Goal: Information Seeking & Learning: Learn about a topic

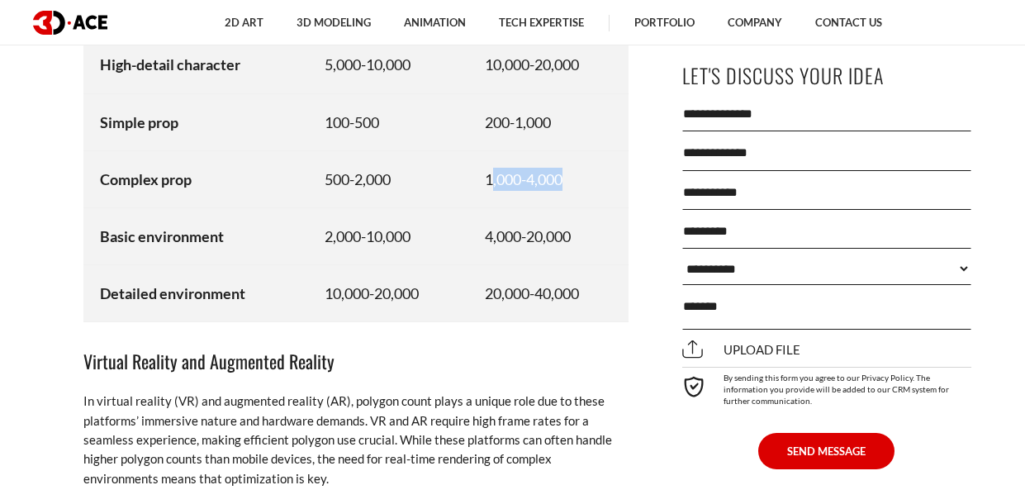
scroll to position [8825, 0]
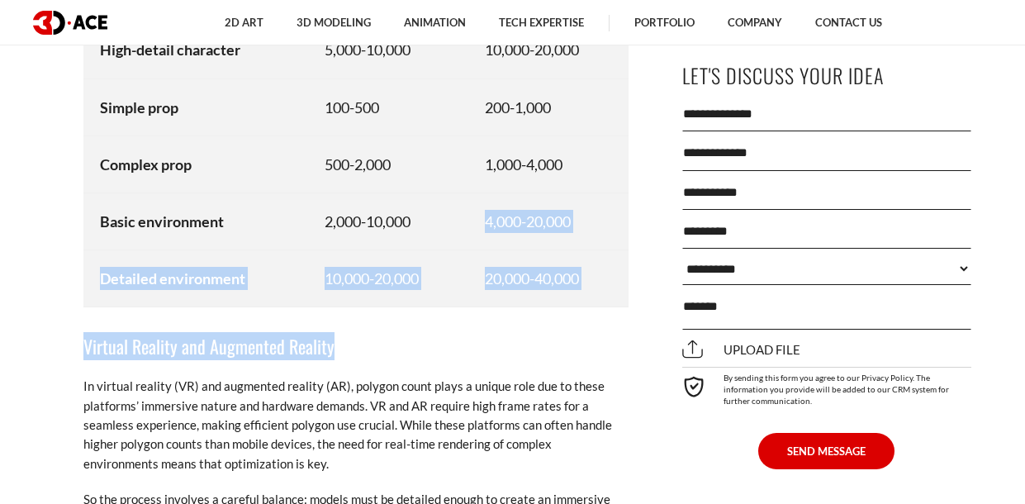
drag, startPoint x: 479, startPoint y: 226, endPoint x: 596, endPoint y: 309, distance: 143.9
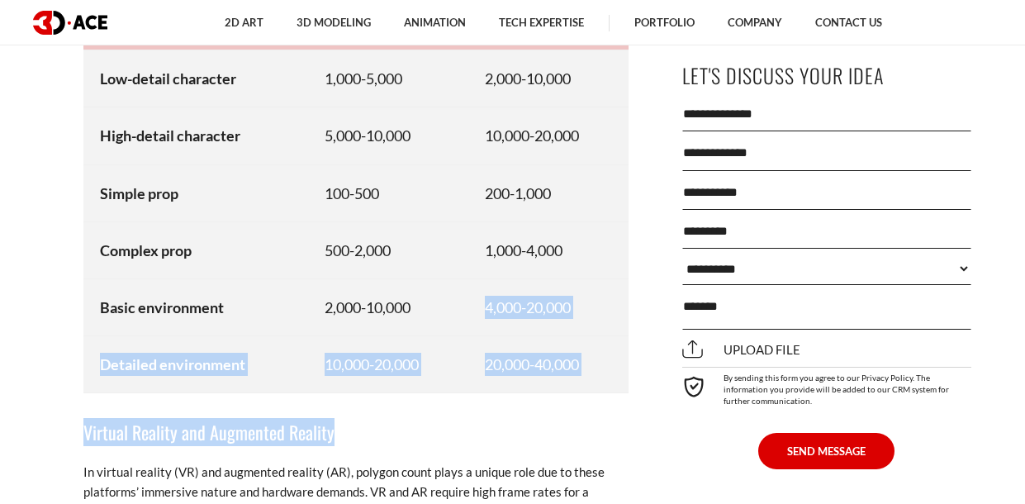
scroll to position [8738, 0]
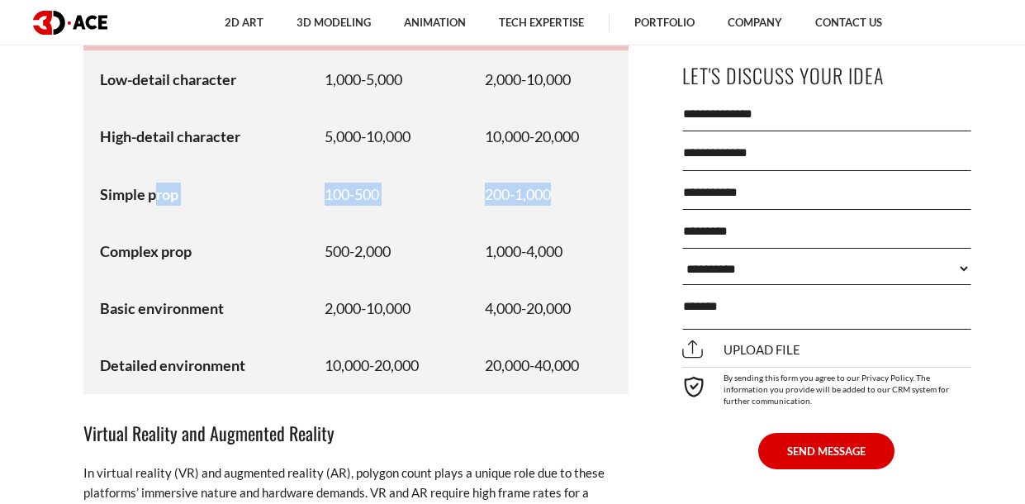
drag, startPoint x: 154, startPoint y: 206, endPoint x: 555, endPoint y: 197, distance: 400.7
click at [555, 197] on tr "Simple prop 100-500 200-1,000" at bounding box center [355, 193] width 545 height 57
drag, startPoint x: 555, startPoint y: 259, endPoint x: 477, endPoint y: 250, distance: 78.1
click at [477, 250] on td "1,000-4,000" at bounding box center [548, 250] width 160 height 57
drag, startPoint x: 481, startPoint y: 191, endPoint x: 573, endPoint y: 204, distance: 93.5
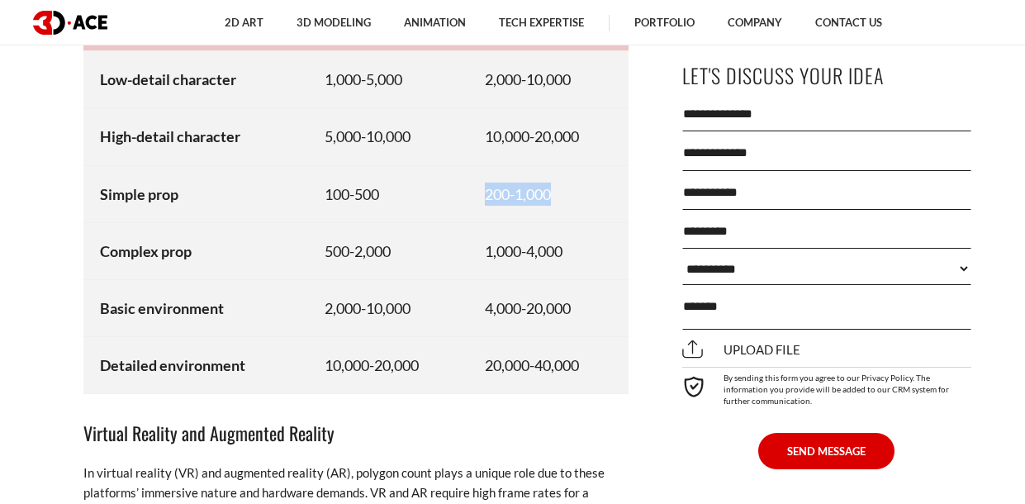
click at [573, 204] on td "200-1,000" at bounding box center [548, 193] width 160 height 57
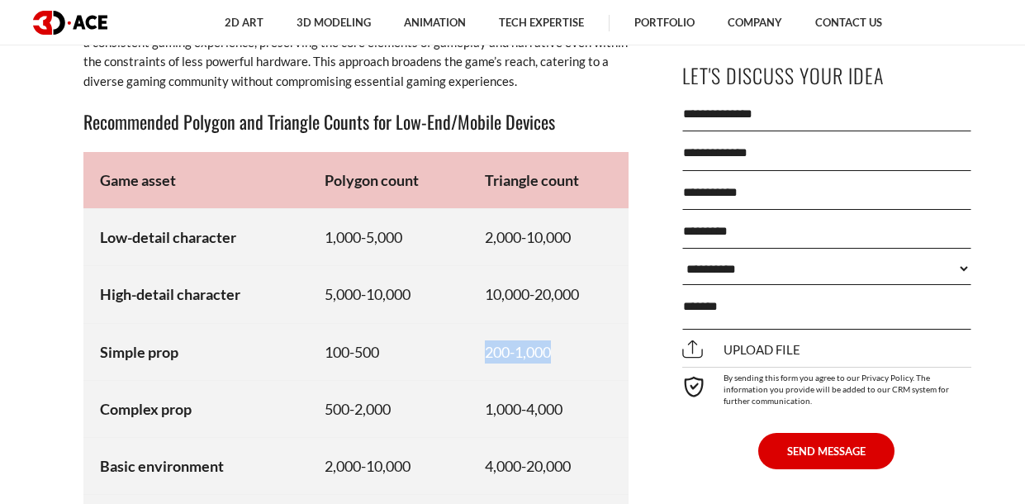
scroll to position [8734, 0]
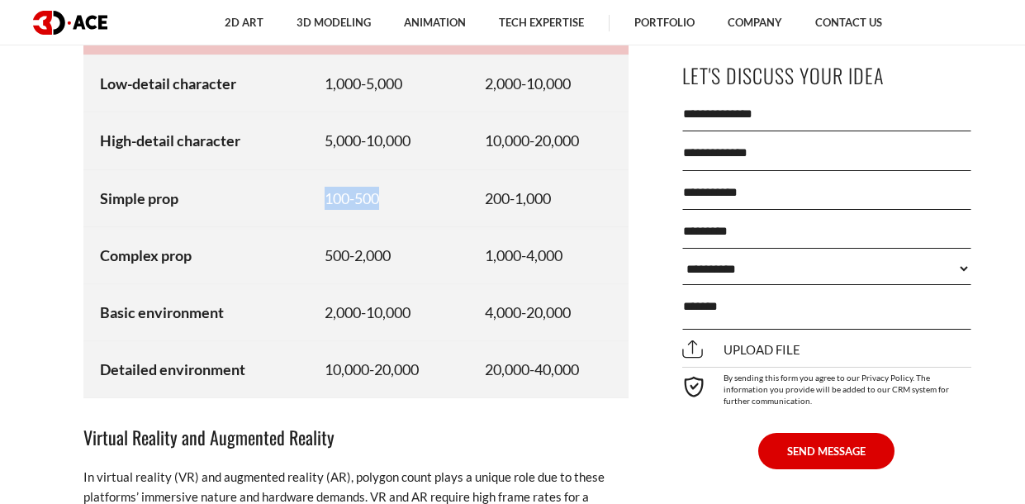
drag, startPoint x: 310, startPoint y: 192, endPoint x: 419, endPoint y: 194, distance: 109.0
click at [419, 194] on td "100-500" at bounding box center [388, 197] width 160 height 57
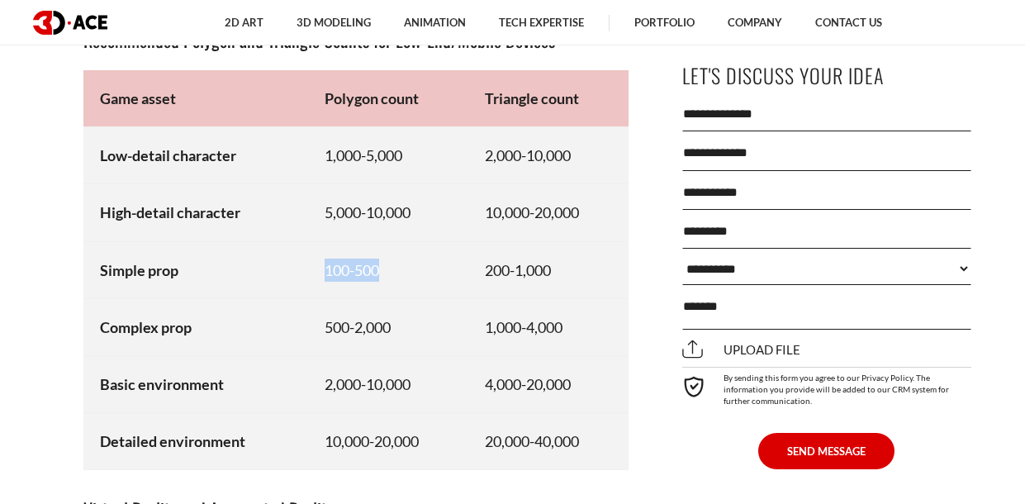
scroll to position [8619, 0]
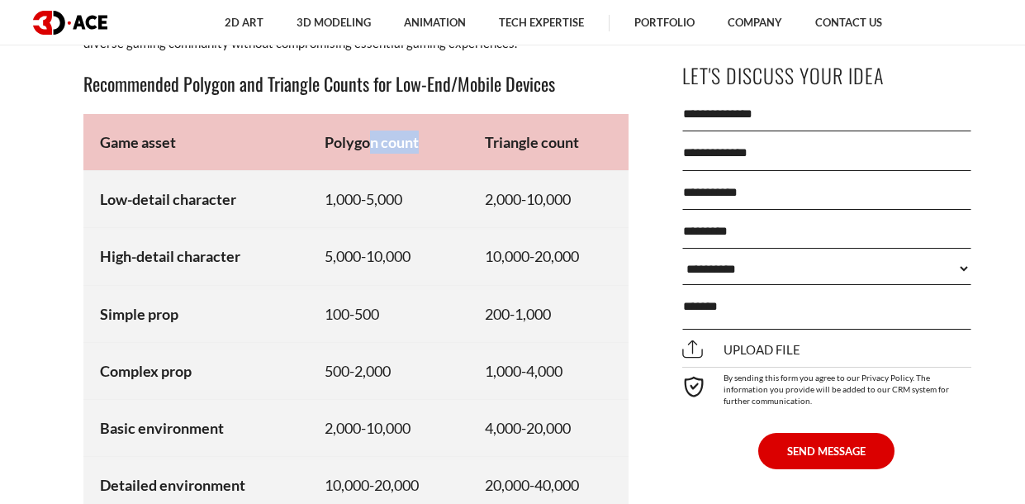
drag, startPoint x: 364, startPoint y: 142, endPoint x: 425, endPoint y: 160, distance: 63.8
click at [425, 160] on td "Polygon count" at bounding box center [388, 142] width 160 height 57
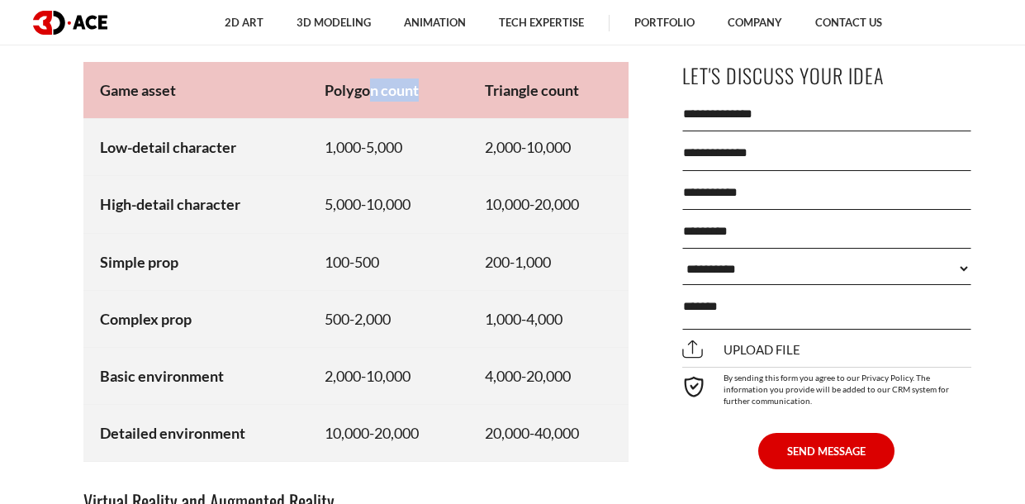
scroll to position [8708, 0]
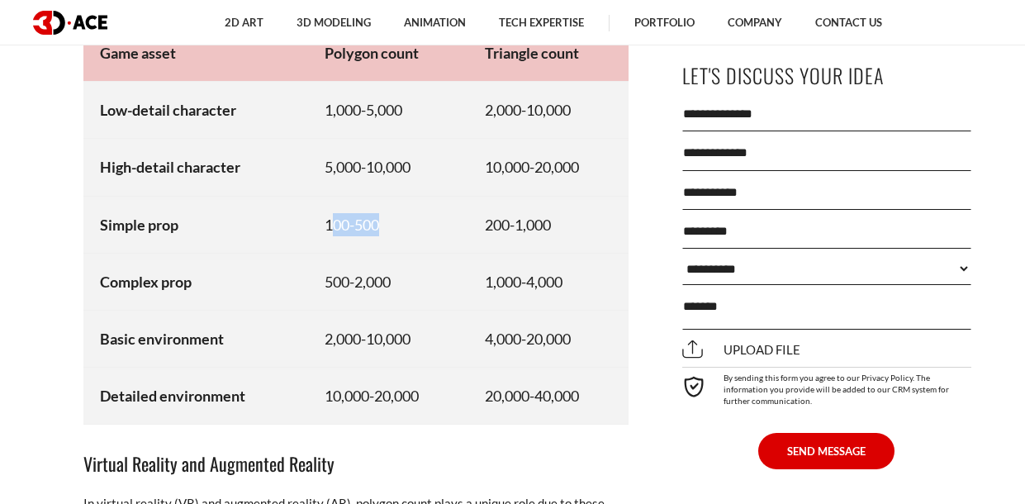
drag, startPoint x: 330, startPoint y: 225, endPoint x: 403, endPoint y: 237, distance: 74.6
click at [403, 237] on td "100-500" at bounding box center [388, 224] width 160 height 57
drag, startPoint x: 509, startPoint y: 223, endPoint x: 553, endPoint y: 238, distance: 46.2
click at [553, 238] on td "200-1,000" at bounding box center [548, 224] width 160 height 57
drag, startPoint x: 324, startPoint y: 283, endPoint x: 434, endPoint y: 287, distance: 109.9
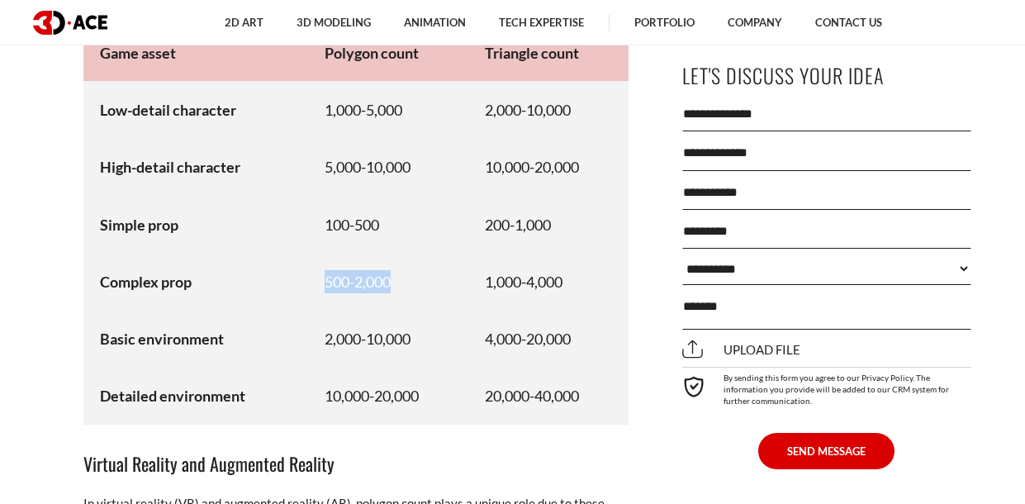
click at [434, 287] on td "500-2,000" at bounding box center [388, 281] width 160 height 57
drag, startPoint x: 481, startPoint y: 271, endPoint x: 605, endPoint y: 276, distance: 124.8
click at [605, 276] on td "1,000-4,000" at bounding box center [548, 281] width 160 height 57
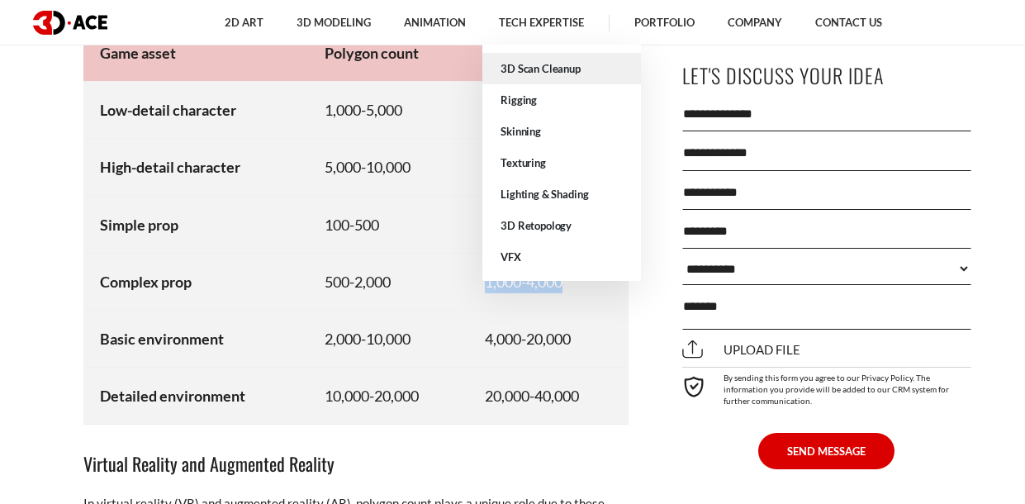
click at [531, 60] on link "3D Scan Cleanup" at bounding box center [561, 68] width 159 height 31
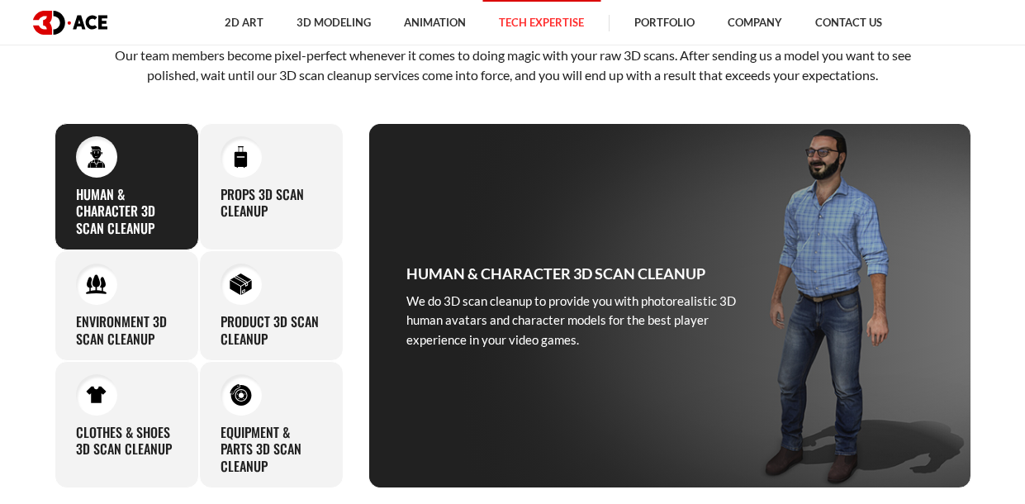
scroll to position [629, 0]
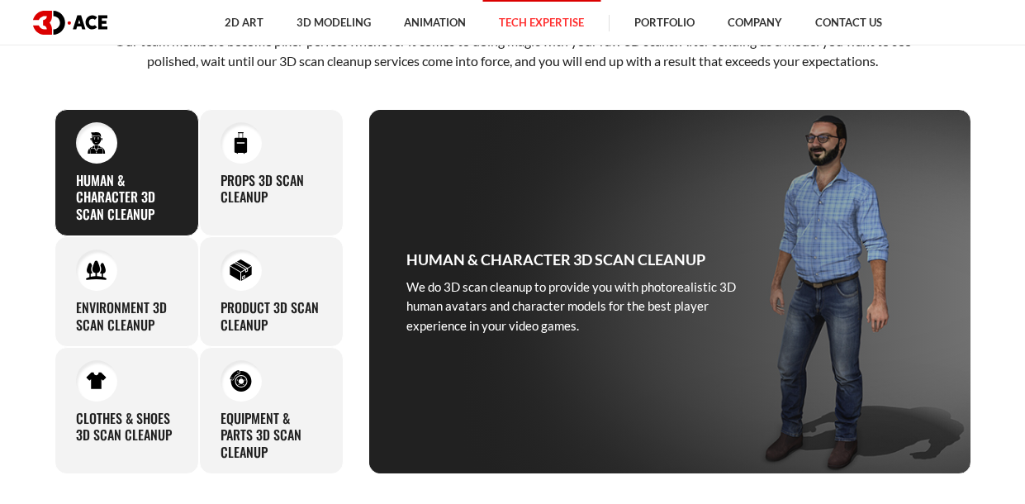
drag, startPoint x: 851, startPoint y: 254, endPoint x: 836, endPoint y: 267, distance: 19.9
click at [836, 267] on div "Human & Character 3D Scan Cleanup We do 3D scan cleanup to provide you with pho…" at bounding box center [669, 291] width 603 height 365
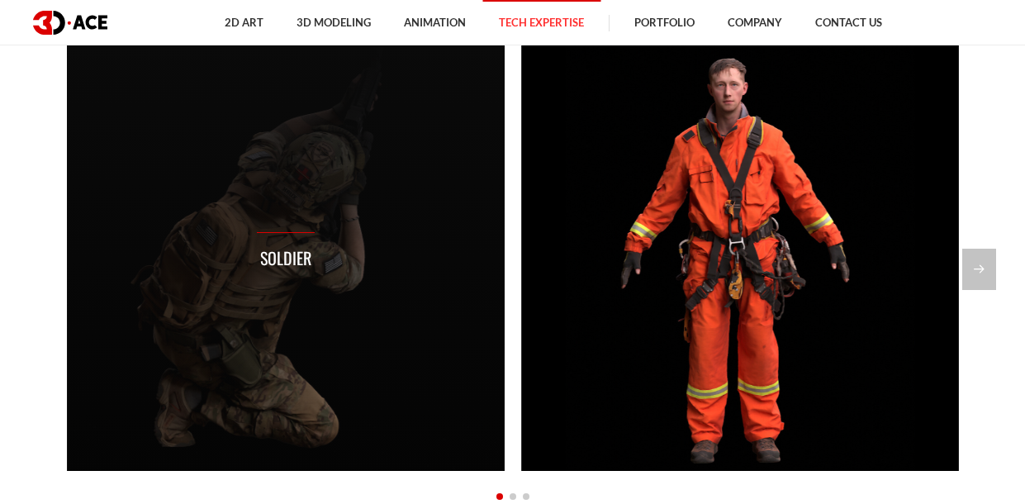
scroll to position [1237, 0]
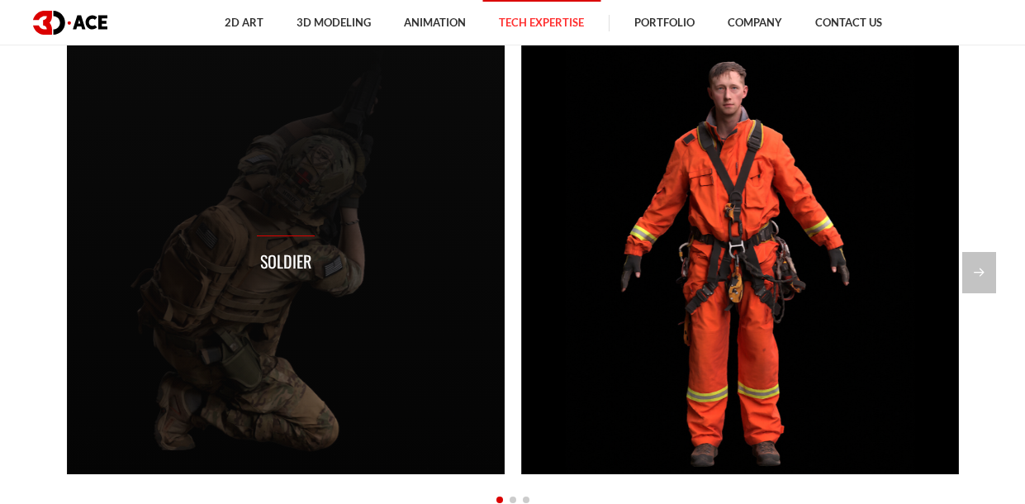
click at [320, 263] on div "Soldier" at bounding box center [286, 255] width 438 height 438
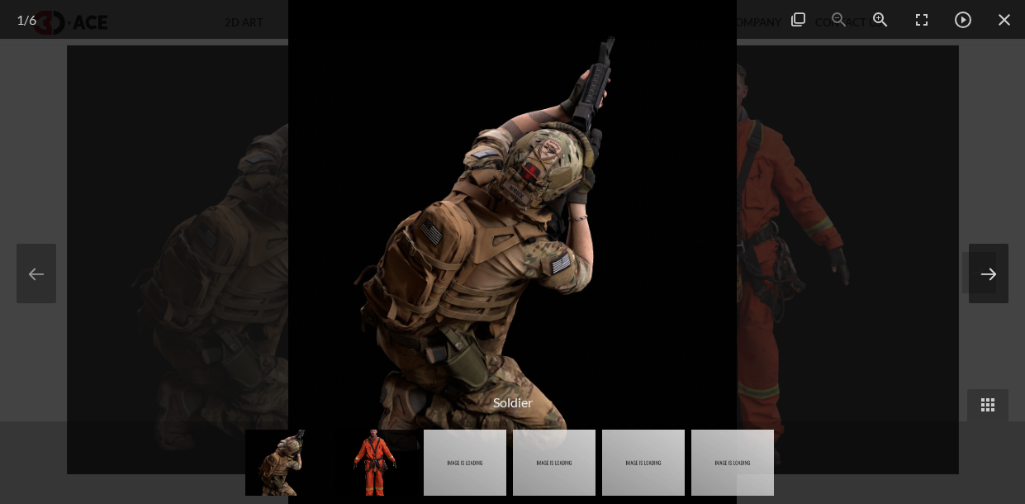
click at [991, 260] on button at bounding box center [989, 273] width 40 height 59
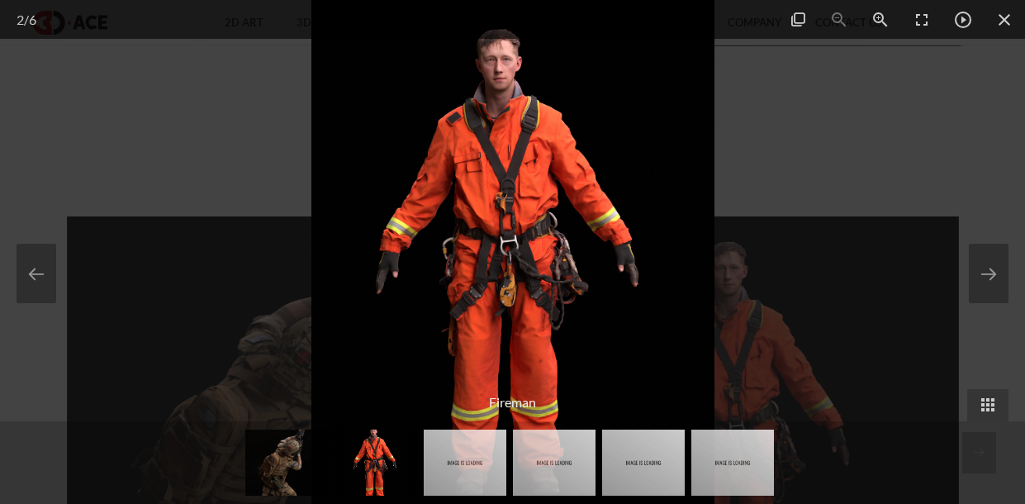
scroll to position [1404, 0]
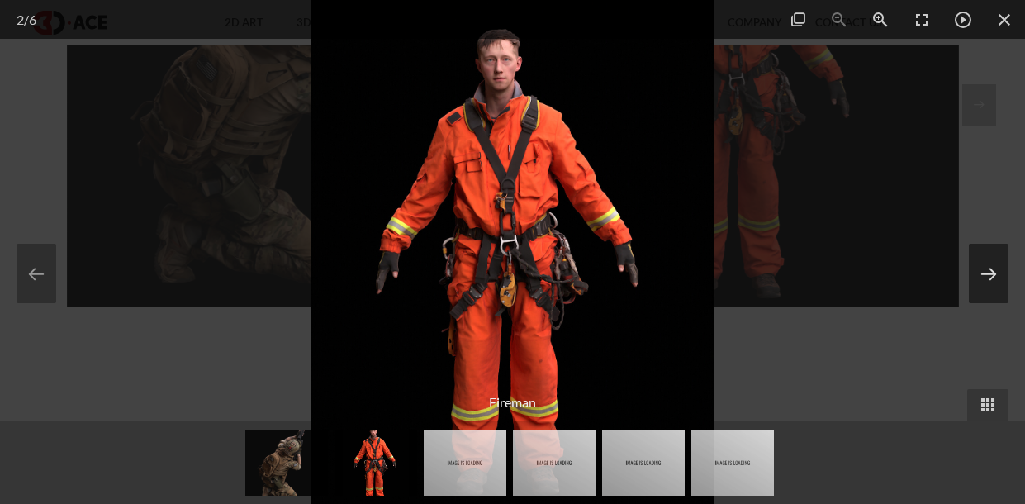
click at [979, 286] on button at bounding box center [989, 273] width 40 height 59
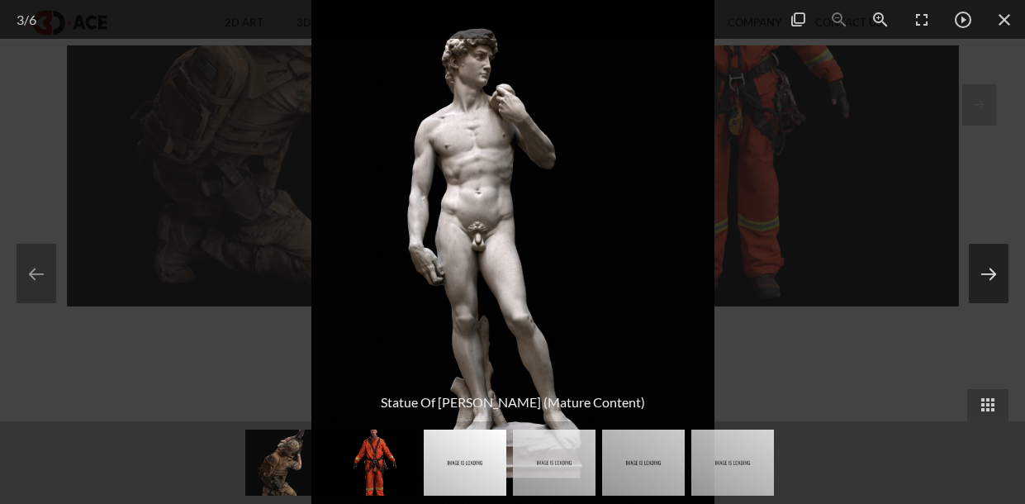
click at [979, 286] on button at bounding box center [989, 273] width 40 height 59
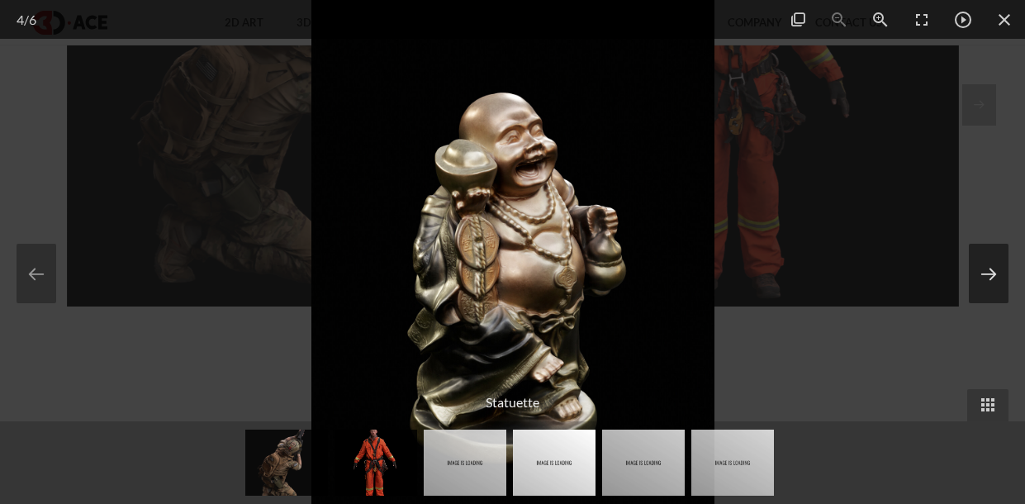
click at [979, 286] on button at bounding box center [989, 273] width 40 height 59
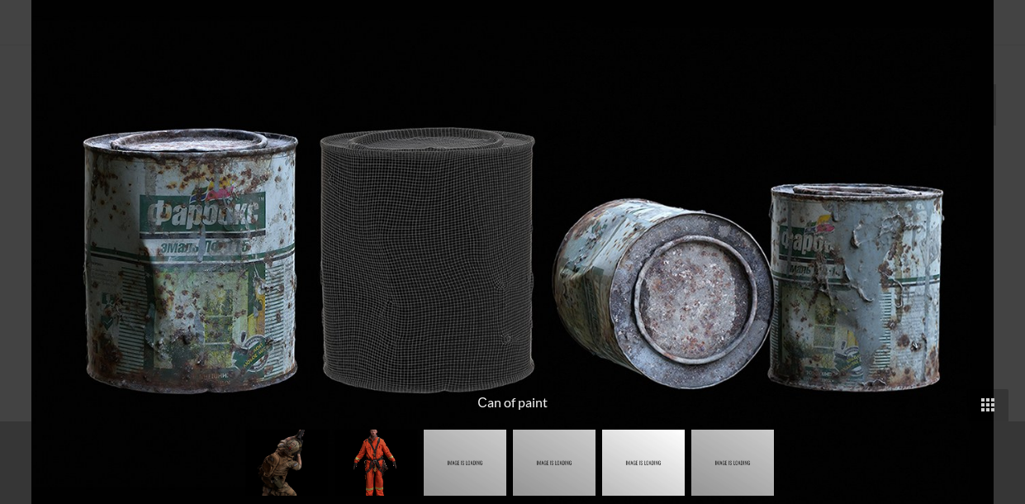
click at [979, 286] on button at bounding box center [997, 273] width 40 height 59
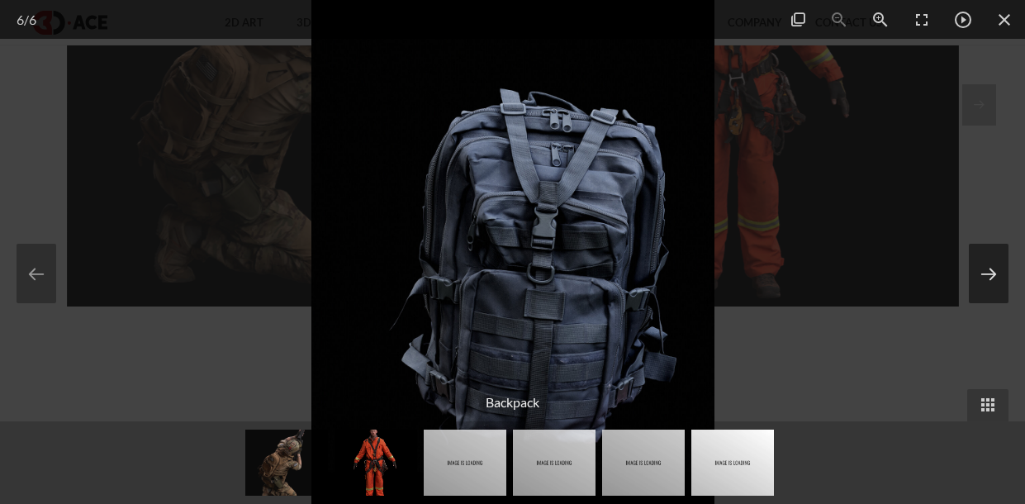
click at [979, 286] on button at bounding box center [989, 273] width 40 height 59
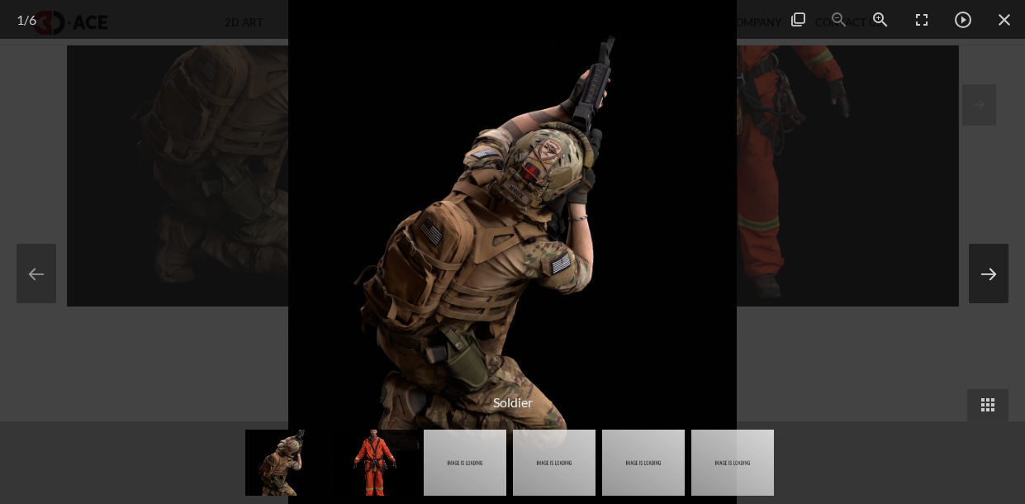
click at [979, 286] on button at bounding box center [989, 273] width 40 height 59
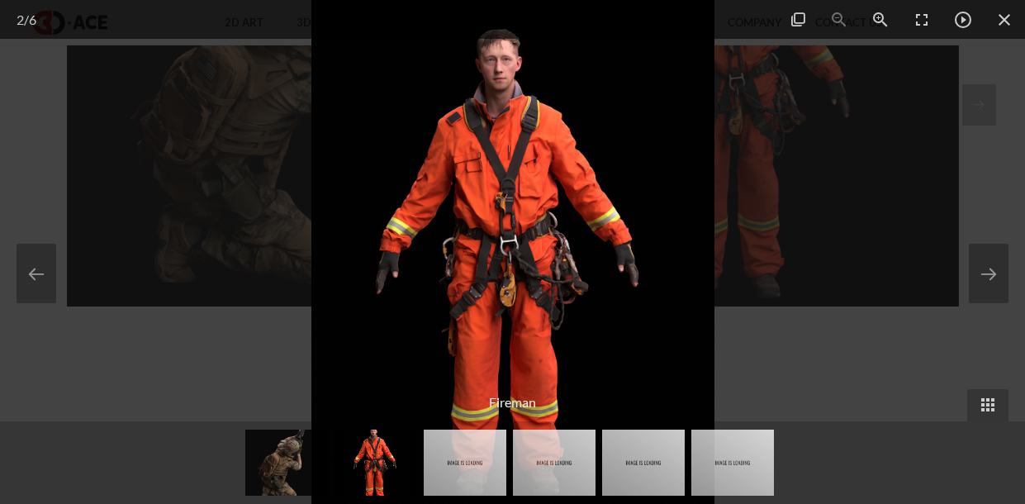
click at [868, 205] on div at bounding box center [512, 252] width 1025 height 504
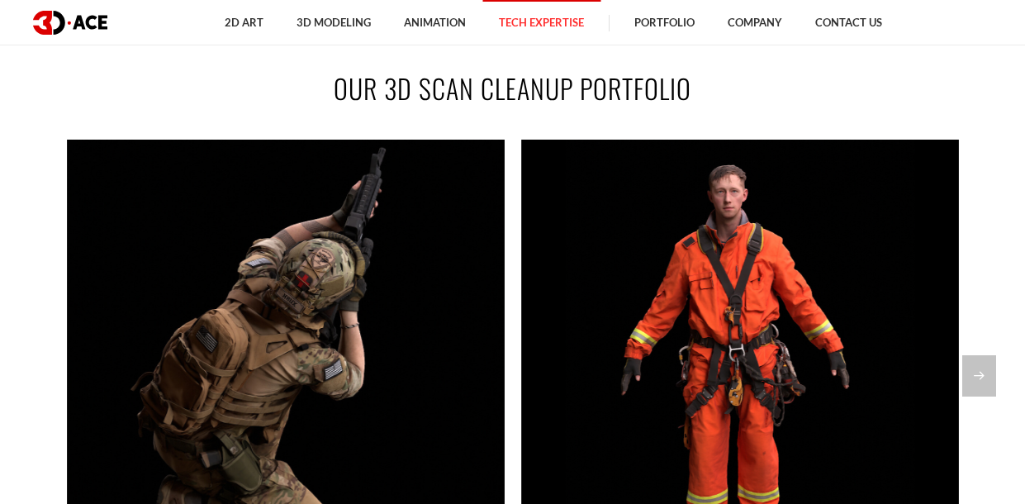
scroll to position [2608, 0]
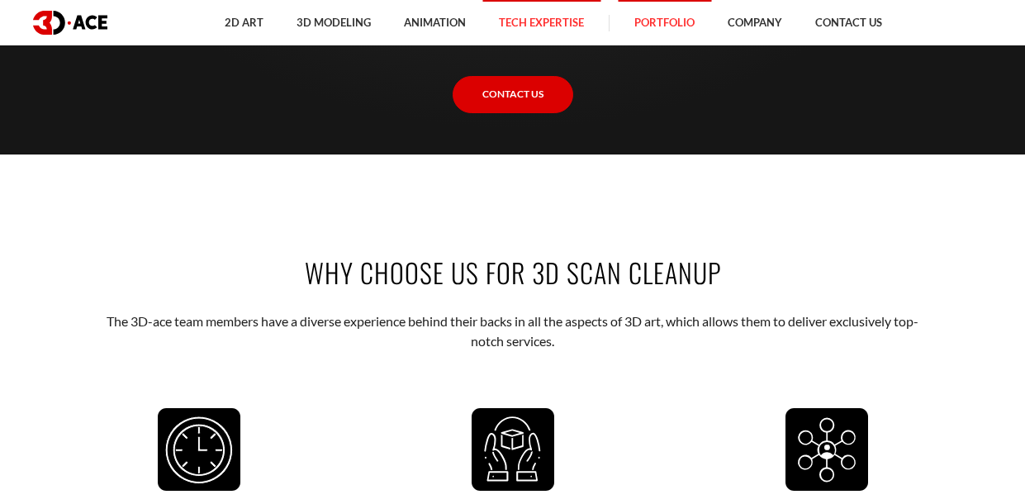
click at [638, 15] on link "Portfolio" at bounding box center [664, 22] width 93 height 45
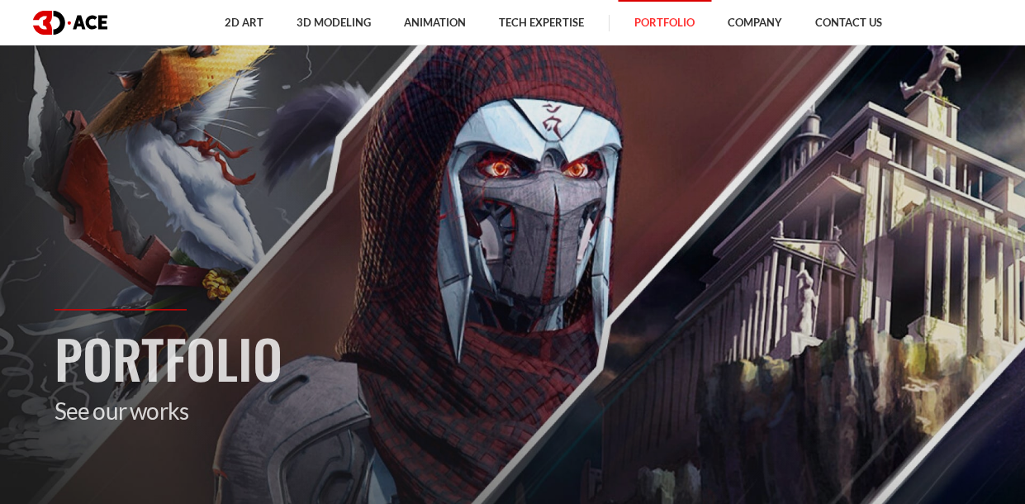
scroll to position [71, 0]
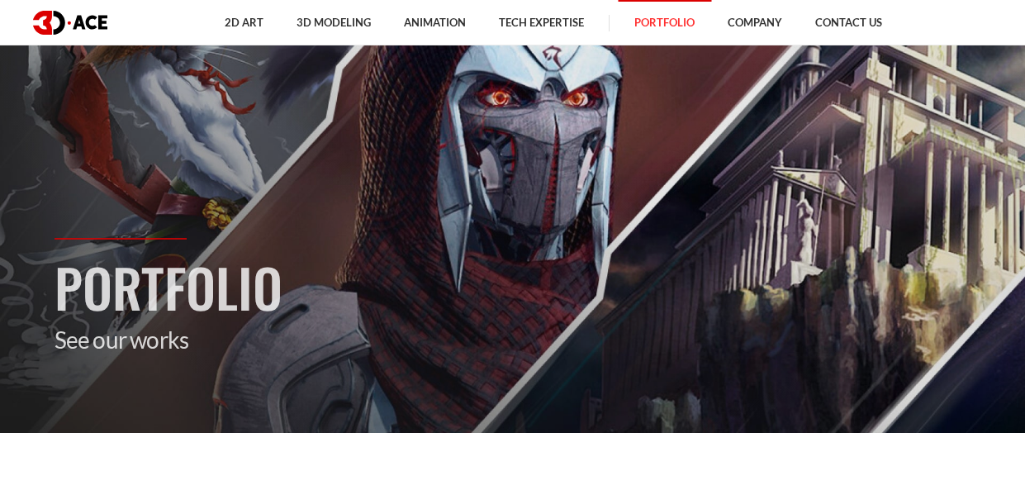
drag, startPoint x: 476, startPoint y: 180, endPoint x: 493, endPoint y: 186, distance: 18.3
click at [493, 186] on section "Portfolio See our works" at bounding box center [512, 181] width 1025 height 504
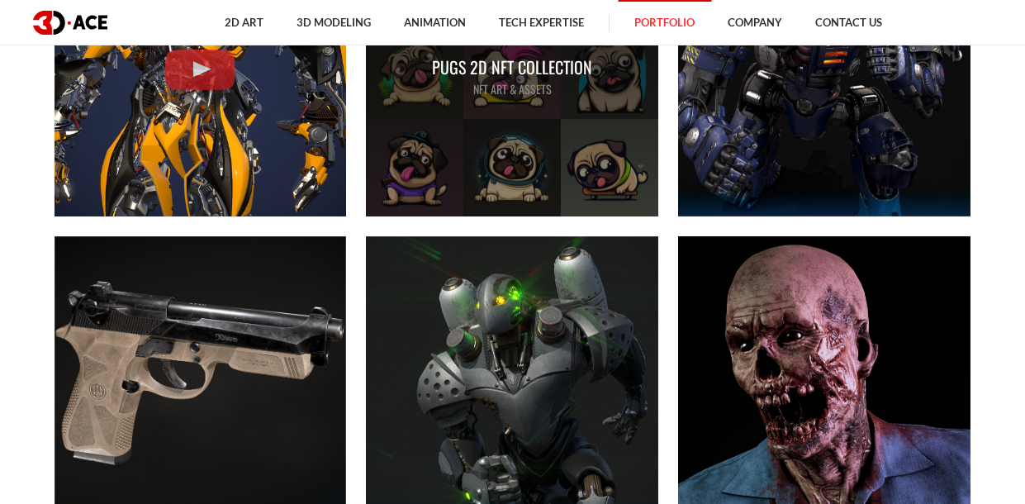
scroll to position [819, 0]
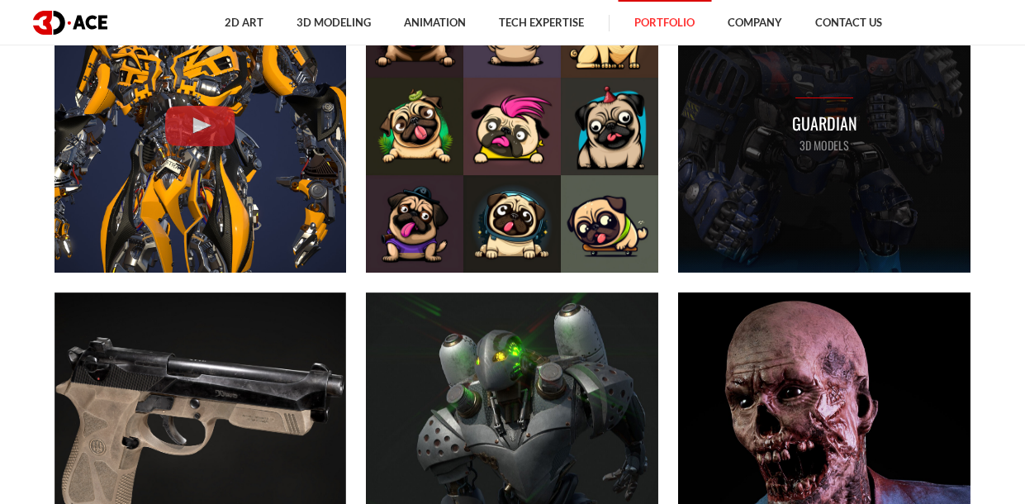
click at [739, 176] on div "Guardian 3D MODELS" at bounding box center [824, 126] width 292 height 292
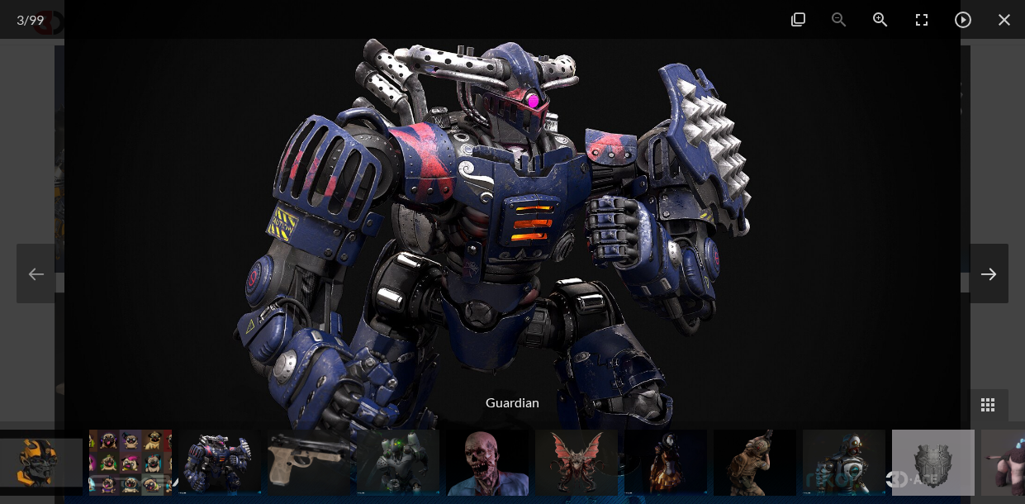
click at [991, 278] on button at bounding box center [989, 273] width 40 height 59
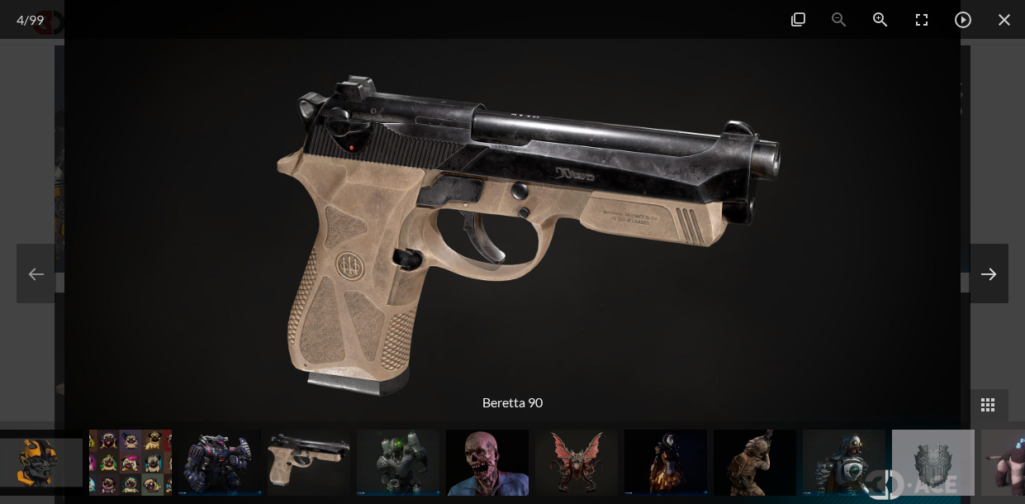
click at [991, 278] on button at bounding box center [989, 273] width 40 height 59
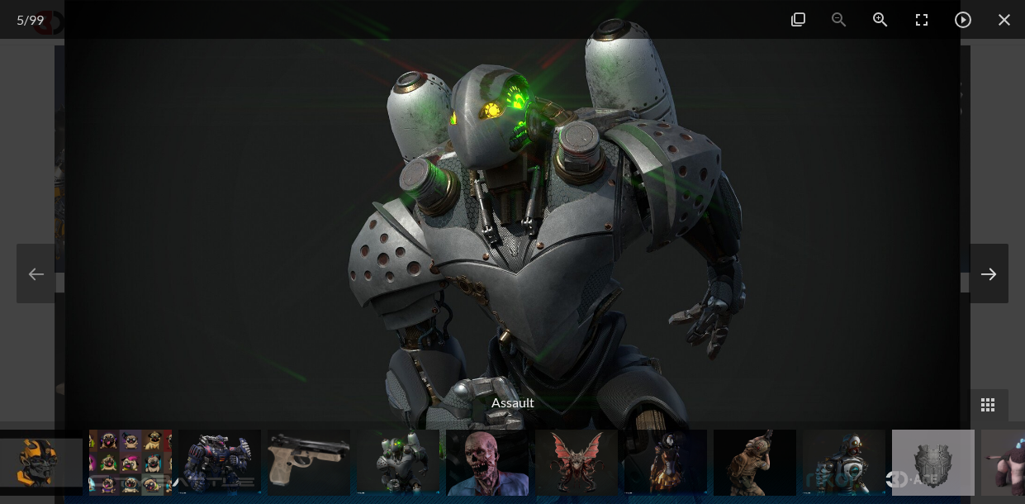
click at [991, 278] on button at bounding box center [989, 273] width 40 height 59
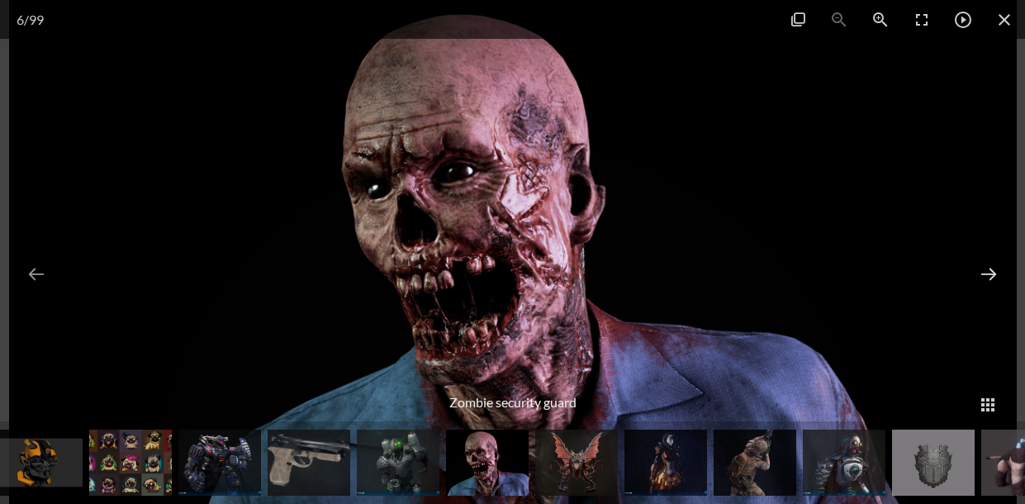
click at [991, 278] on button at bounding box center [989, 273] width 40 height 59
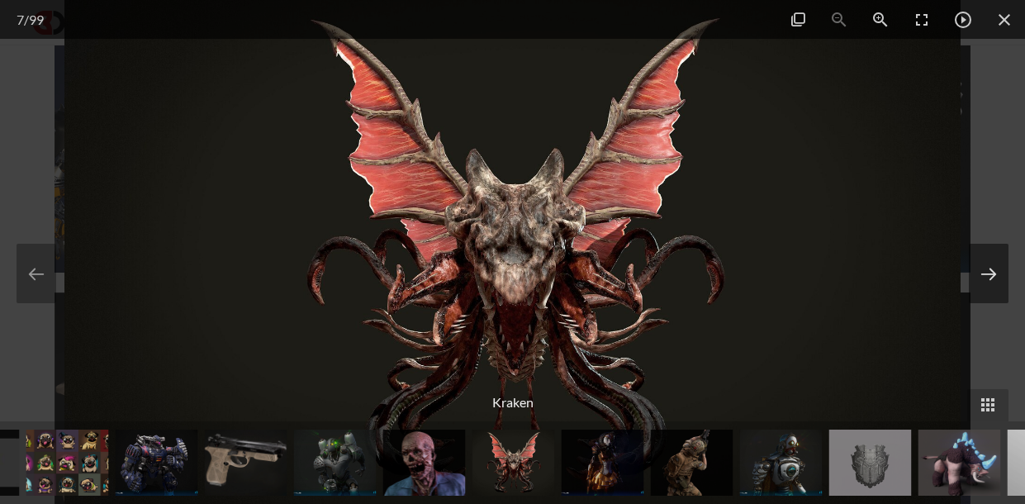
click at [991, 278] on button at bounding box center [989, 273] width 40 height 59
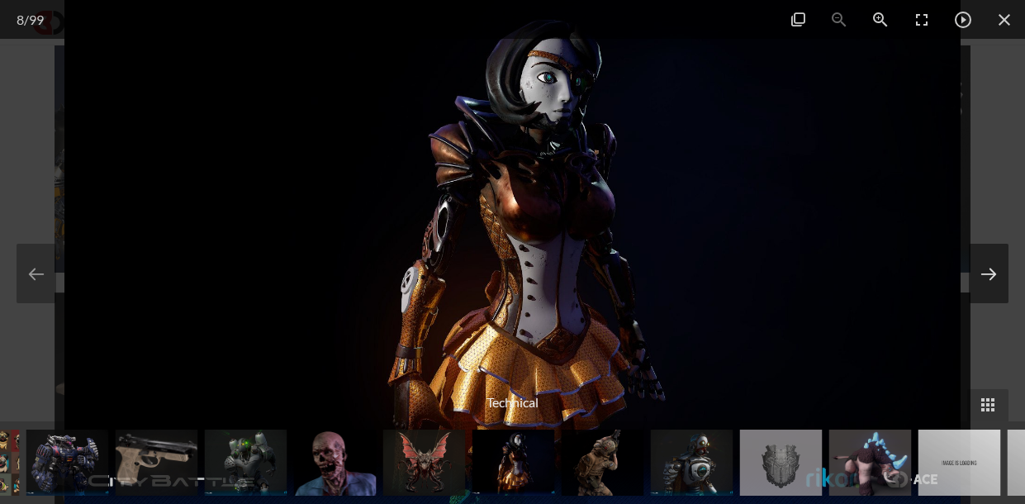
click at [990, 278] on button at bounding box center [989, 273] width 40 height 59
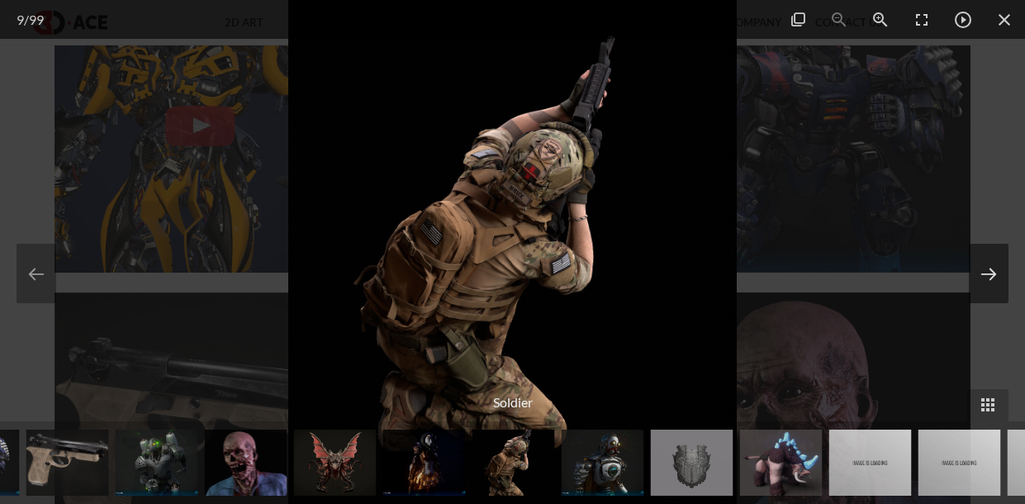
click at [990, 274] on button at bounding box center [989, 273] width 40 height 59
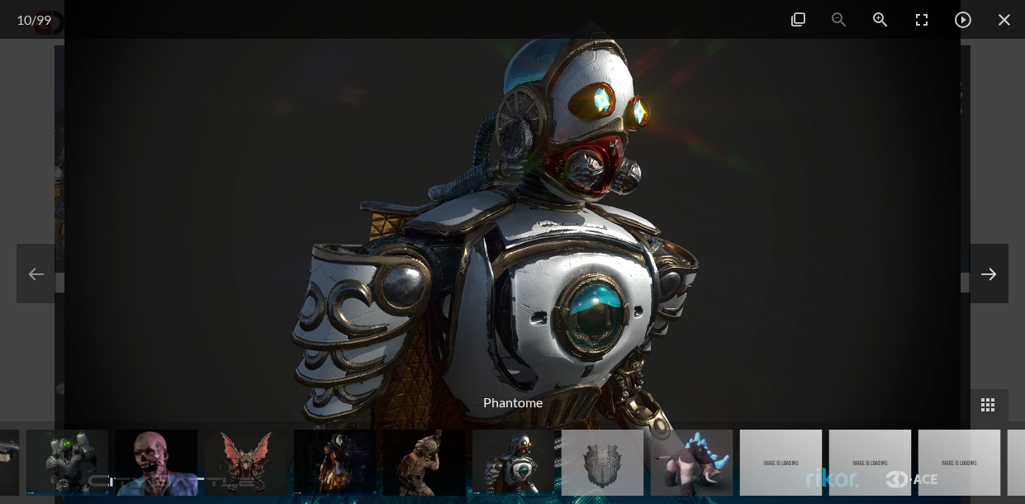
click at [990, 273] on button at bounding box center [989, 273] width 40 height 59
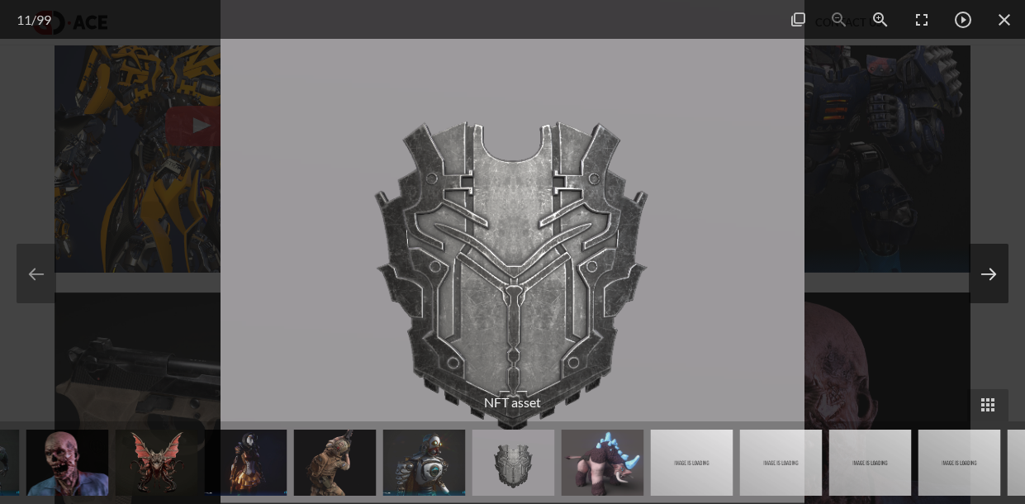
click at [990, 273] on button at bounding box center [989, 273] width 40 height 59
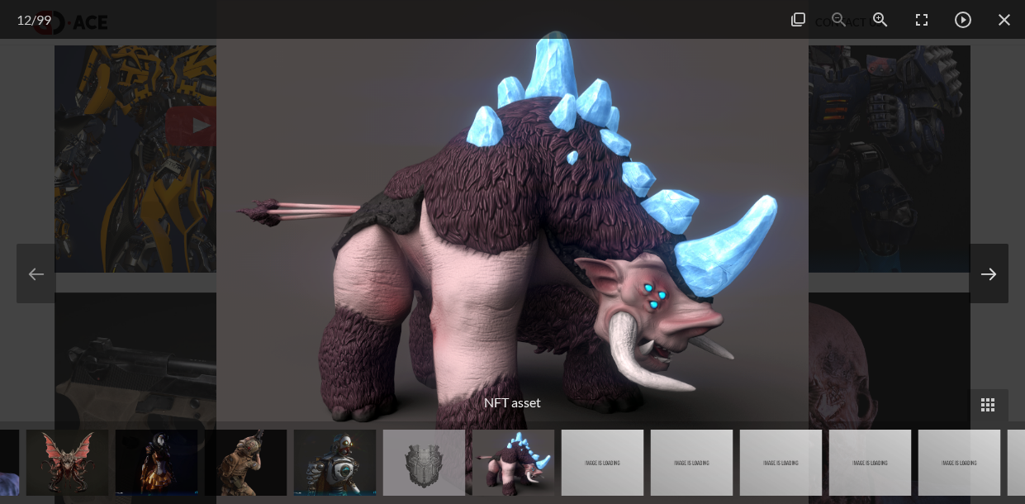
click at [990, 273] on button at bounding box center [989, 273] width 40 height 59
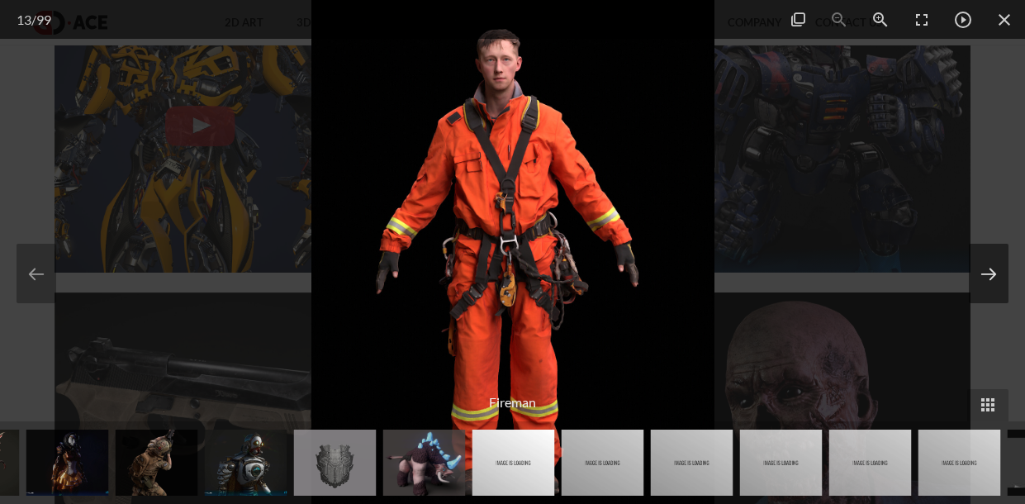
click at [990, 273] on button at bounding box center [989, 273] width 40 height 59
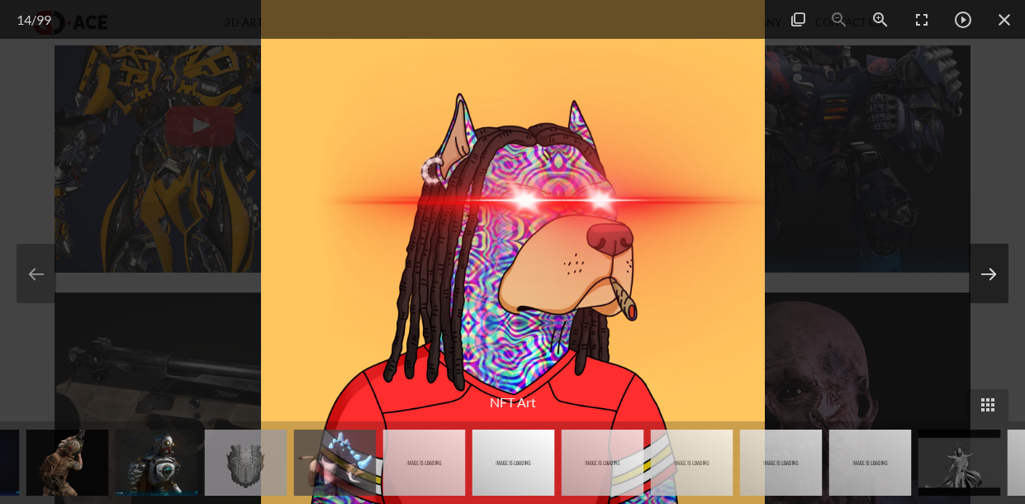
click at [990, 273] on button at bounding box center [989, 273] width 40 height 59
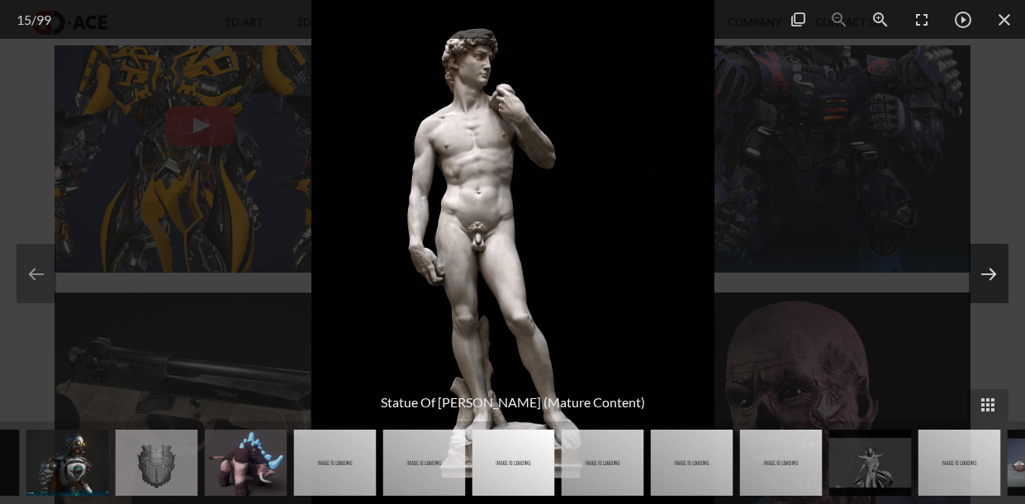
click at [990, 273] on button at bounding box center [989, 273] width 40 height 59
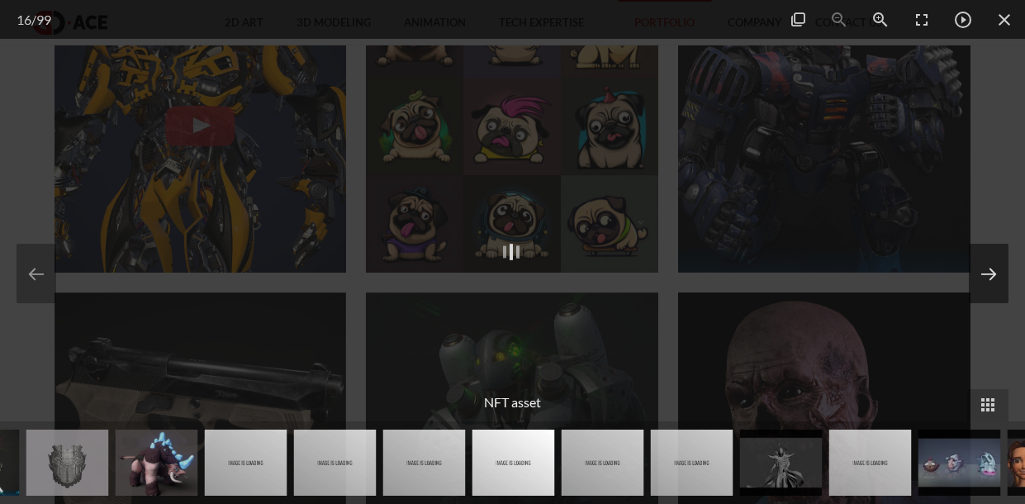
click at [990, 273] on button at bounding box center [989, 273] width 40 height 59
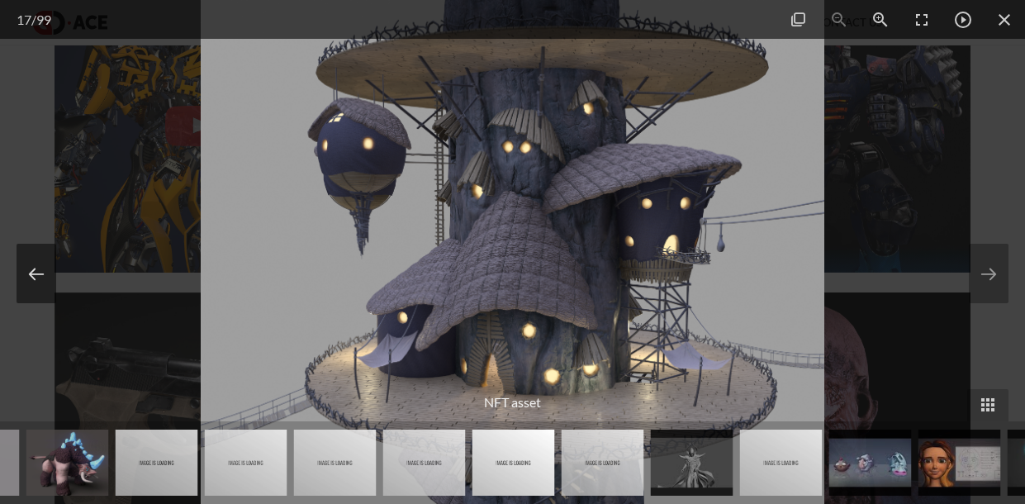
click at [33, 274] on button at bounding box center [37, 273] width 40 height 59
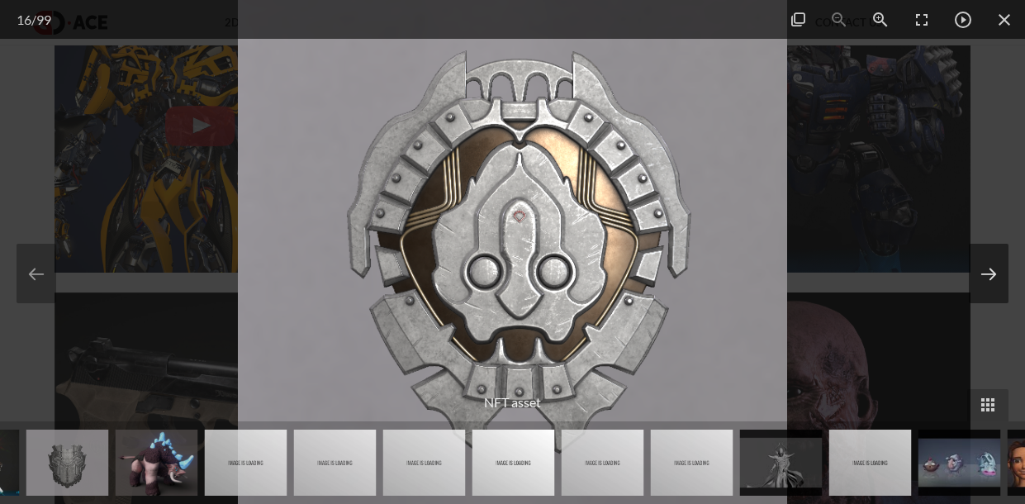
click at [980, 263] on button at bounding box center [989, 273] width 40 height 59
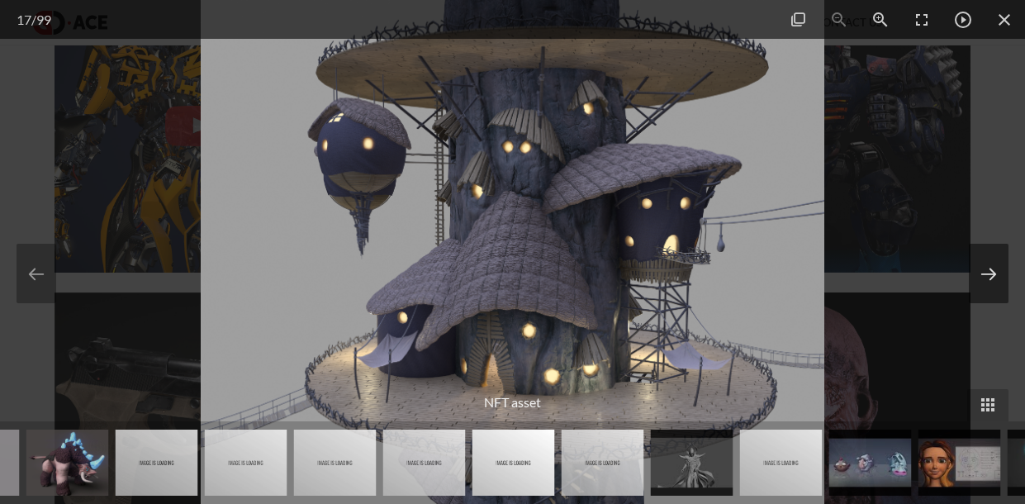
click at [980, 263] on button at bounding box center [989, 273] width 40 height 59
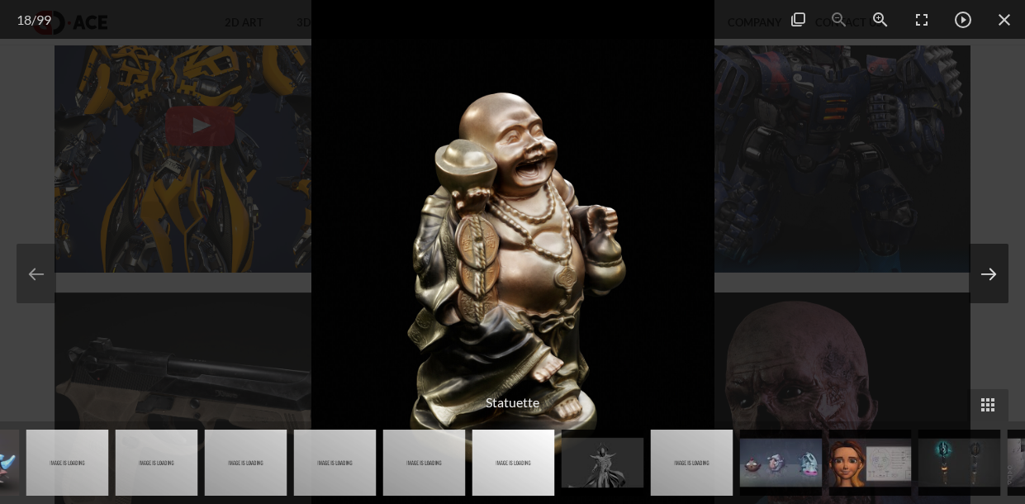
click at [980, 263] on button at bounding box center [989, 273] width 40 height 59
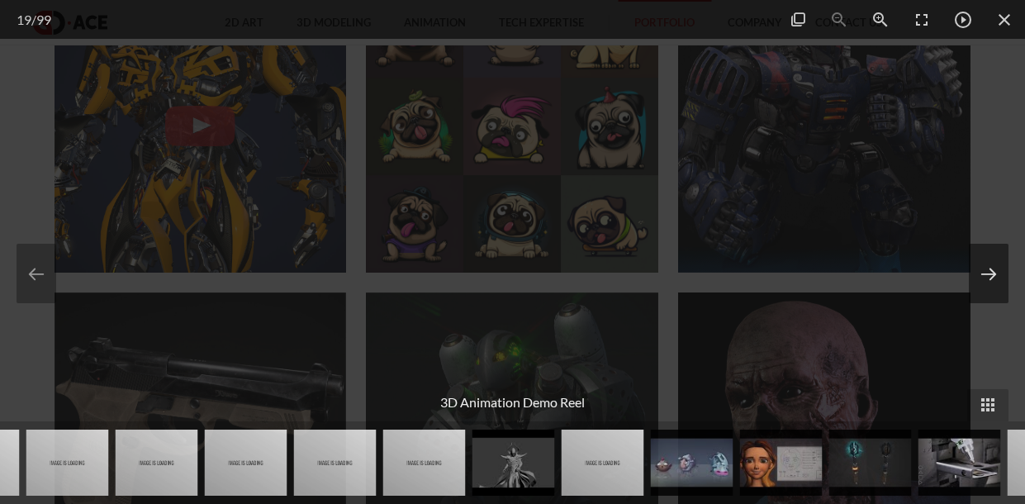
click at [992, 269] on button at bounding box center [989, 273] width 40 height 59
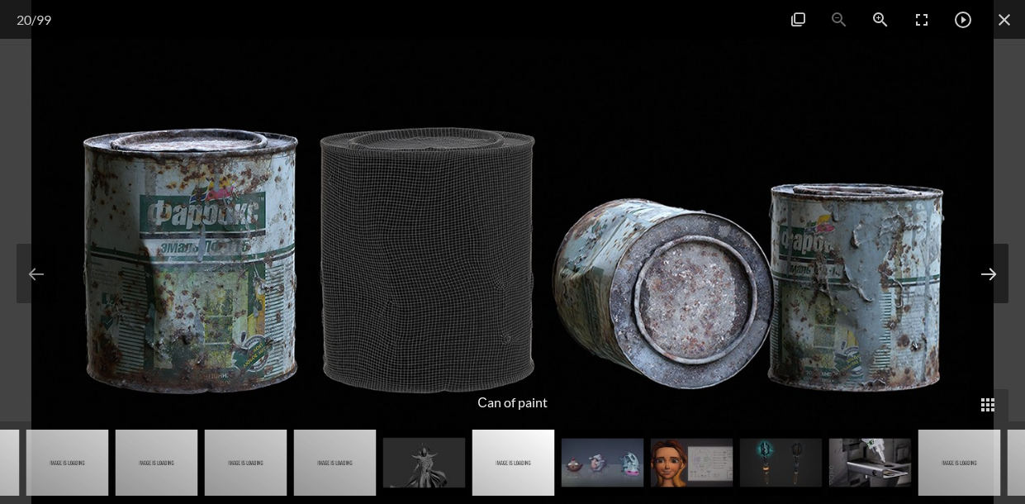
click at [992, 269] on button at bounding box center [989, 273] width 40 height 59
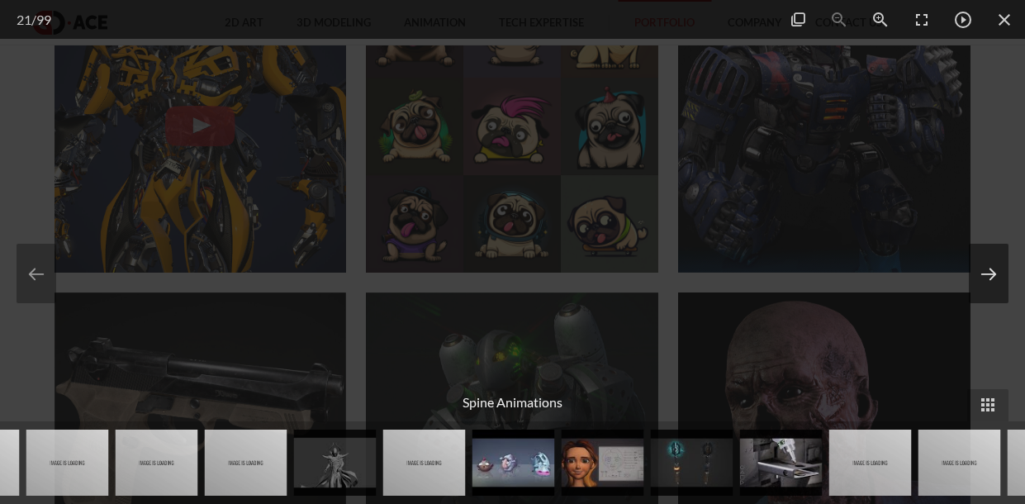
click at [991, 270] on button at bounding box center [989, 273] width 40 height 59
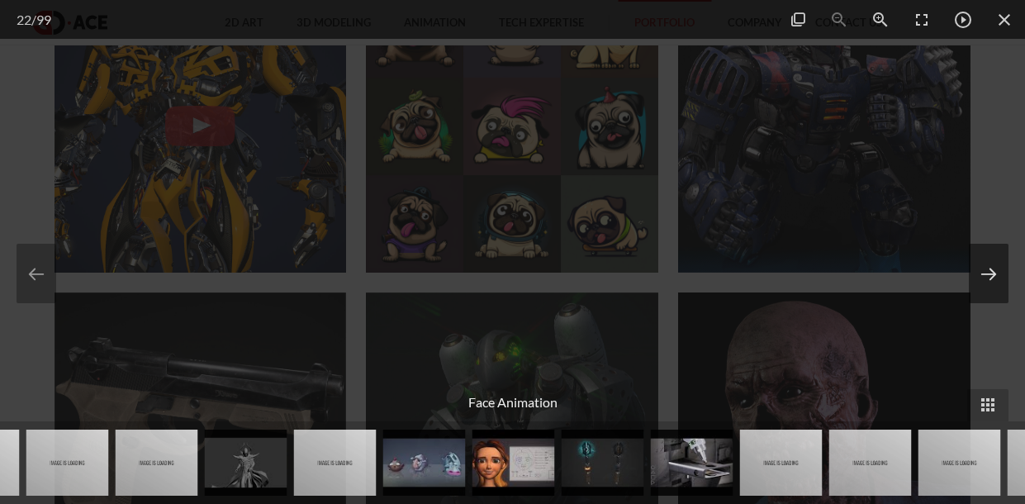
click at [1001, 256] on button at bounding box center [989, 273] width 40 height 59
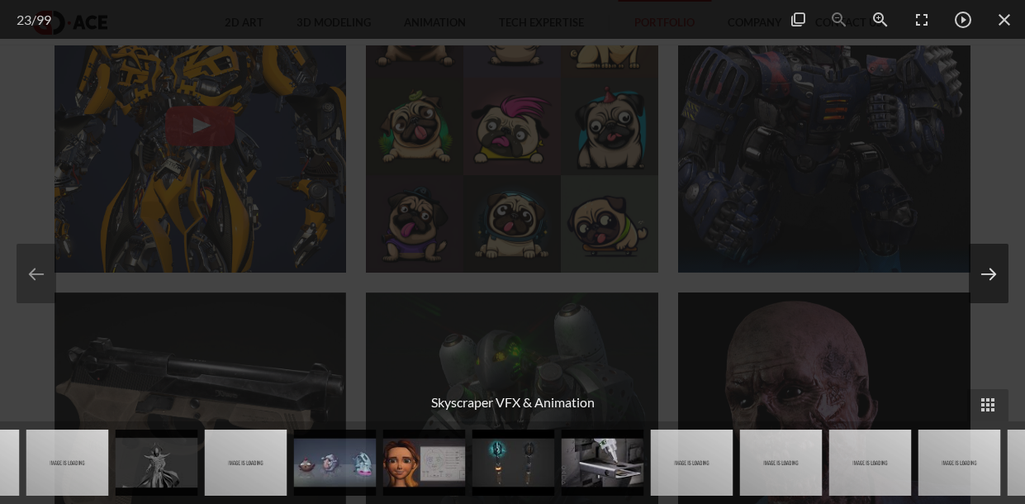
click at [1002, 256] on button at bounding box center [989, 273] width 40 height 59
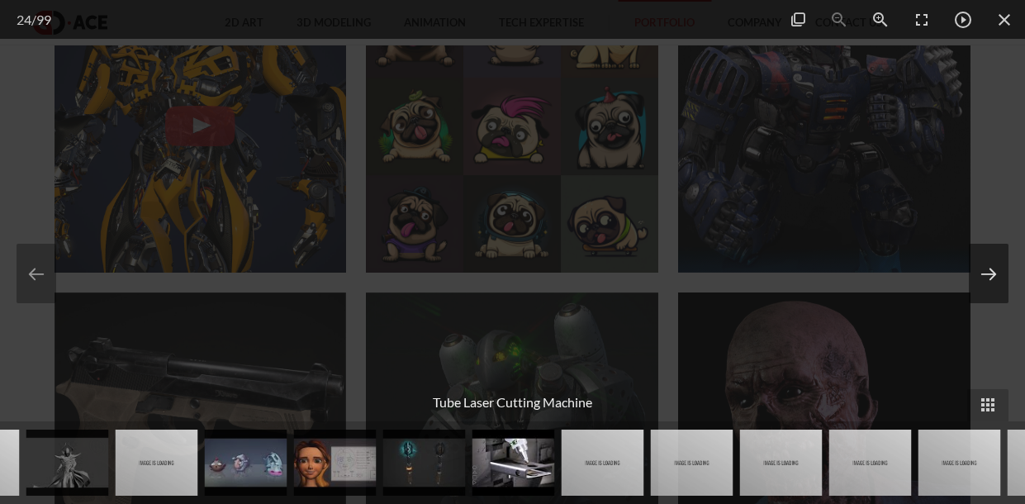
click at [994, 248] on button at bounding box center [989, 273] width 40 height 59
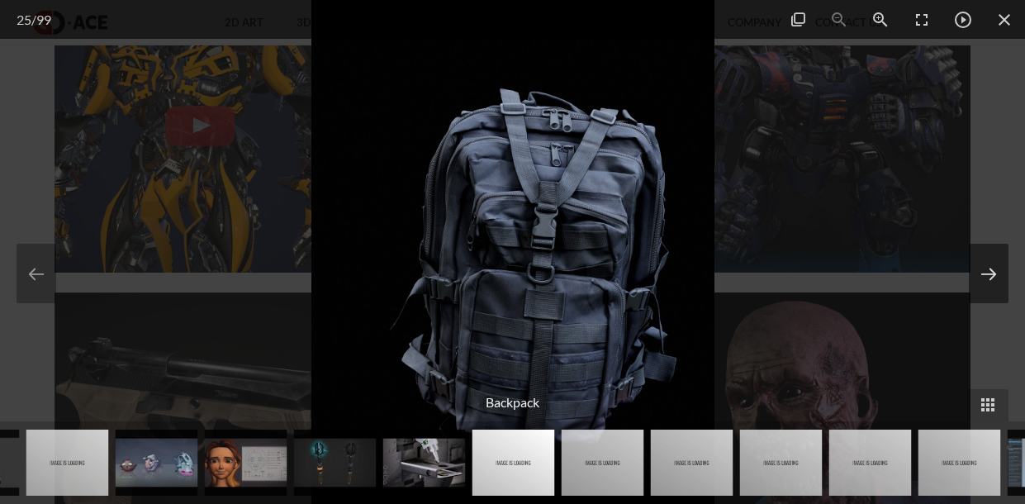
click at [994, 248] on button at bounding box center [989, 273] width 40 height 59
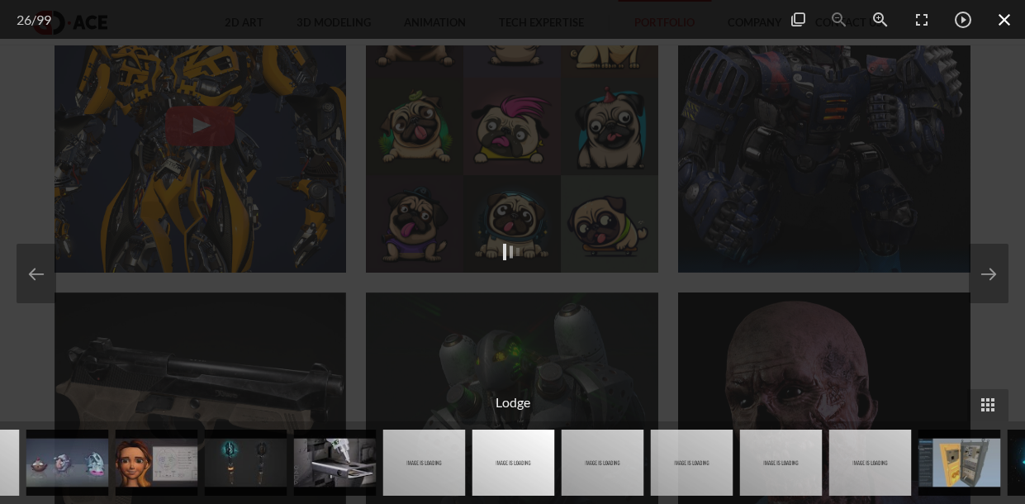
click at [999, 23] on span at bounding box center [1004, 19] width 41 height 39
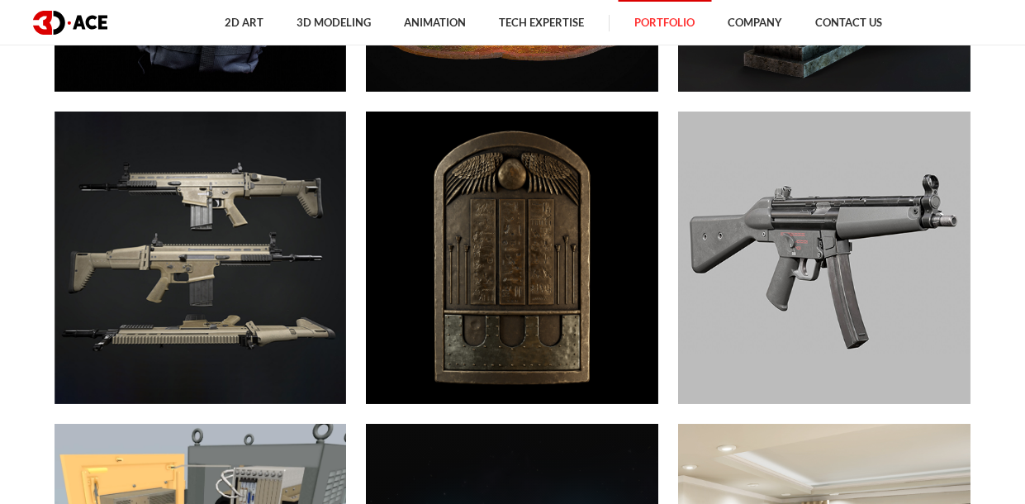
scroll to position [3497, 0]
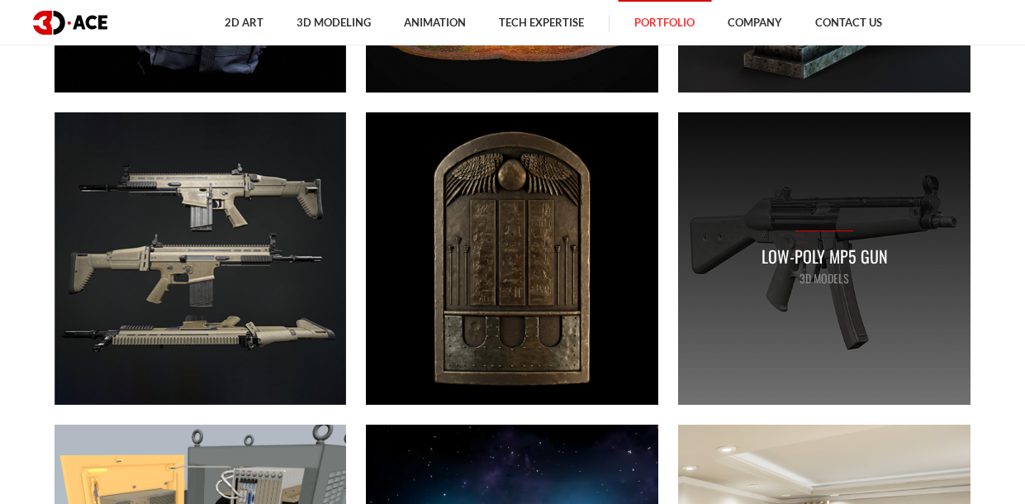
click at [774, 245] on p "Low-poly MP5 gun" at bounding box center [825, 257] width 126 height 26
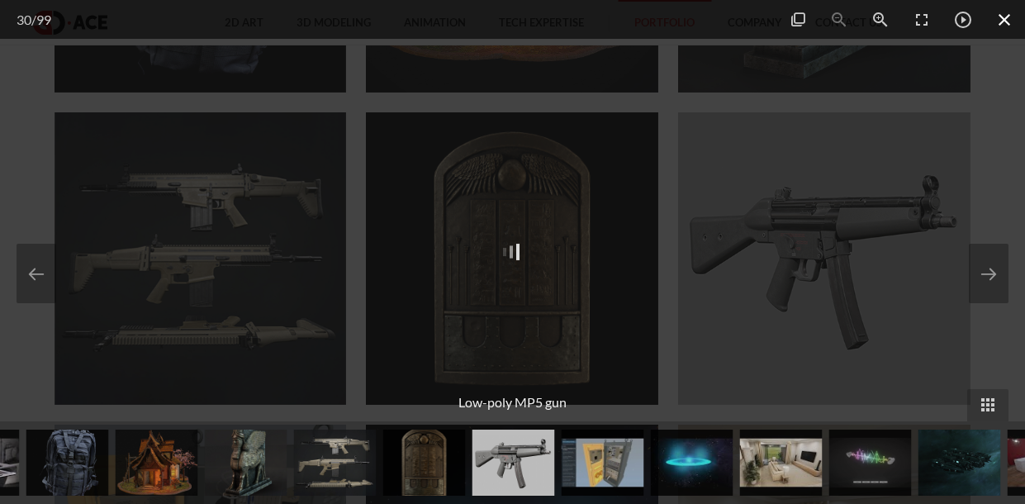
click at [999, 29] on span at bounding box center [1004, 19] width 41 height 39
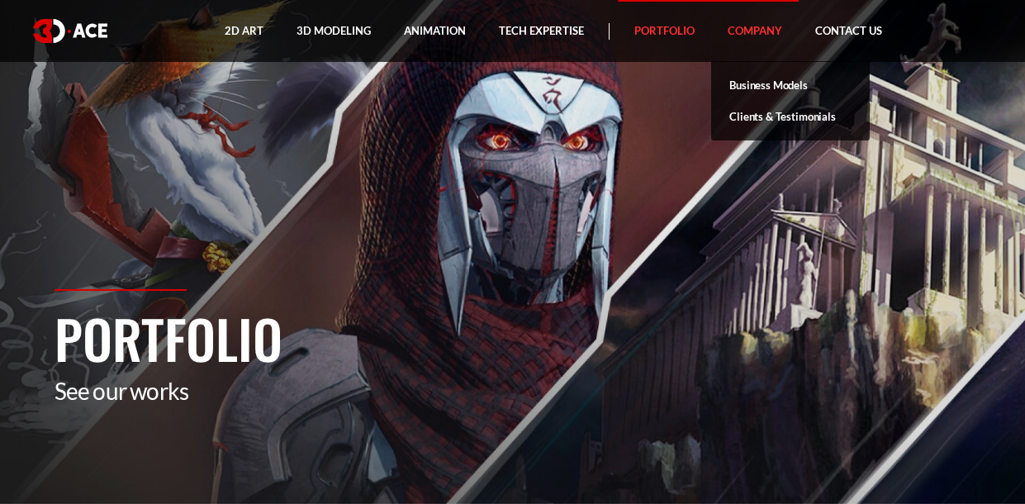
click at [733, 16] on link "Company" at bounding box center [755, 31] width 88 height 62
click at [729, 38] on link "Company" at bounding box center [755, 31] width 88 height 62
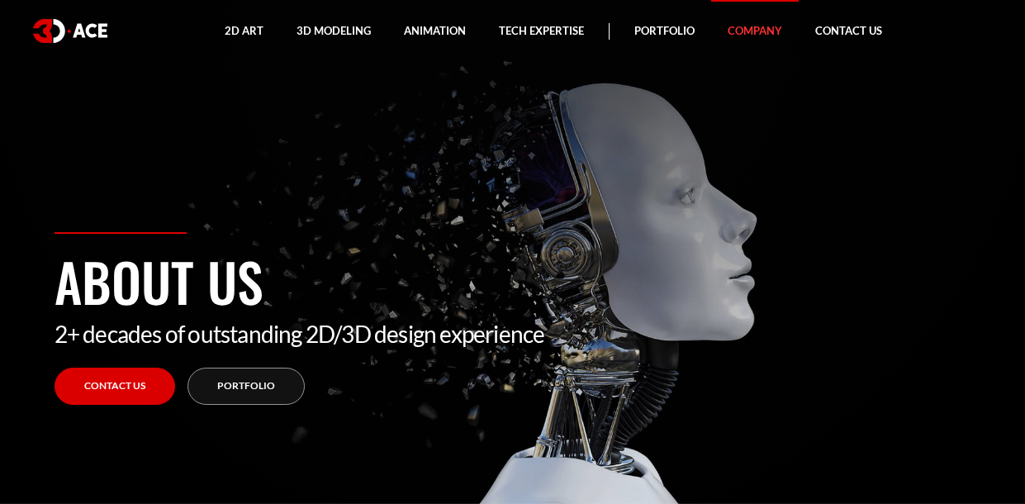
drag, startPoint x: 59, startPoint y: 325, endPoint x: 781, endPoint y: 344, distance: 721.4
click at [781, 348] on div "About us 2+ decades of outstanding 2D/3D design experience Contact Us Portfolio" at bounding box center [513, 368] width 942 height 272
drag, startPoint x: 710, startPoint y: 180, endPoint x: 479, endPoint y: 224, distance: 234.6
click at [479, 224] on section "About us 2+ decades of outstanding 2D/3D design experience Contact Us Portfolio" at bounding box center [512, 252] width 1025 height 504
drag, startPoint x: 604, startPoint y: 320, endPoint x: 688, endPoint y: 402, distance: 118.0
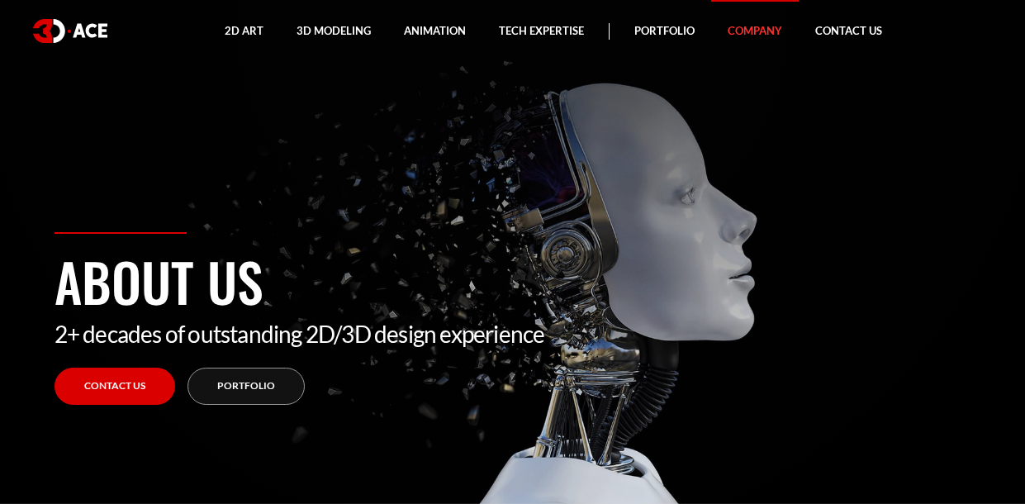
click at [685, 407] on section "About us 2+ decades of outstanding 2D/3D design experience Contact Us Portfolio" at bounding box center [512, 252] width 1025 height 504
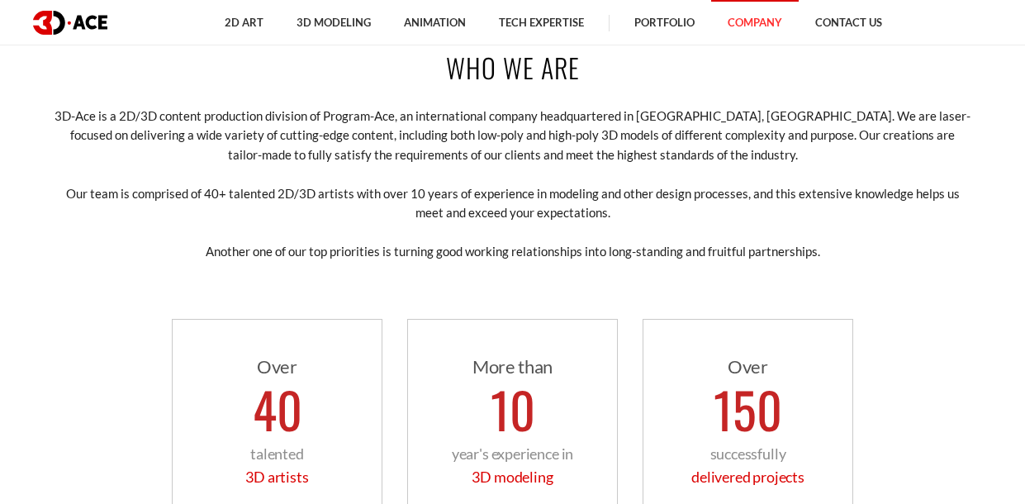
scroll to position [582, 0]
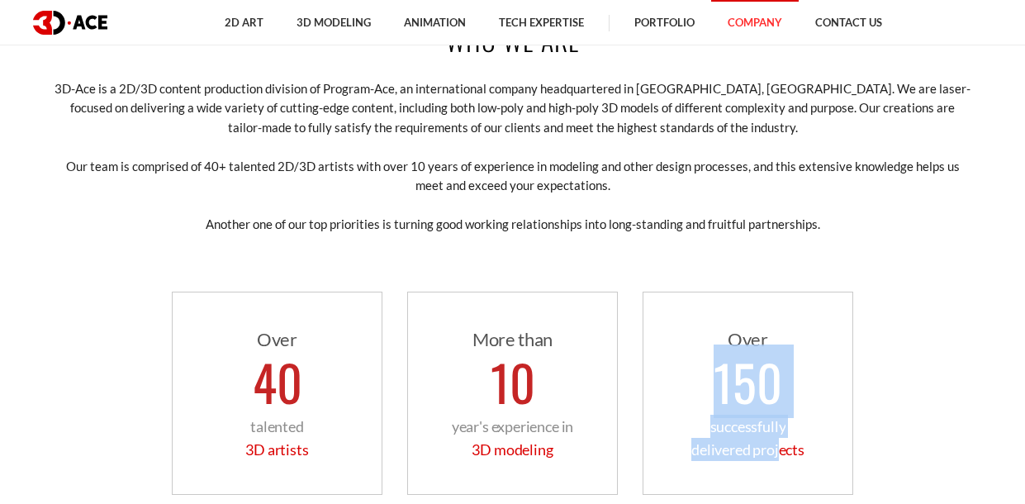
drag, startPoint x: 717, startPoint y: 385, endPoint x: 781, endPoint y: 440, distance: 84.3
click at [781, 440] on div "Over 150 successfully delivered projects" at bounding box center [748, 393] width 211 height 203
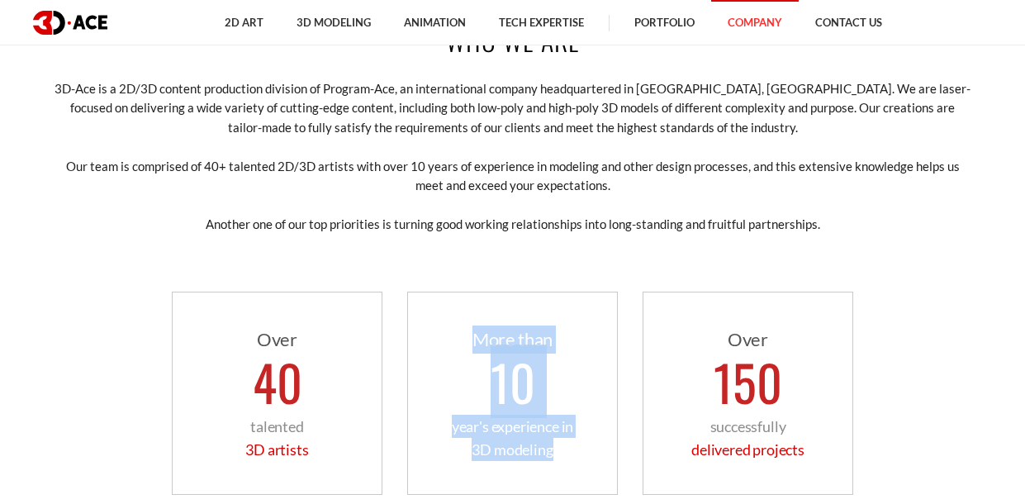
drag, startPoint x: 447, startPoint y: 337, endPoint x: 566, endPoint y: 477, distance: 183.4
click at [566, 477] on div "More than 10 year's experience in 3D modeling" at bounding box center [512, 393] width 211 height 203
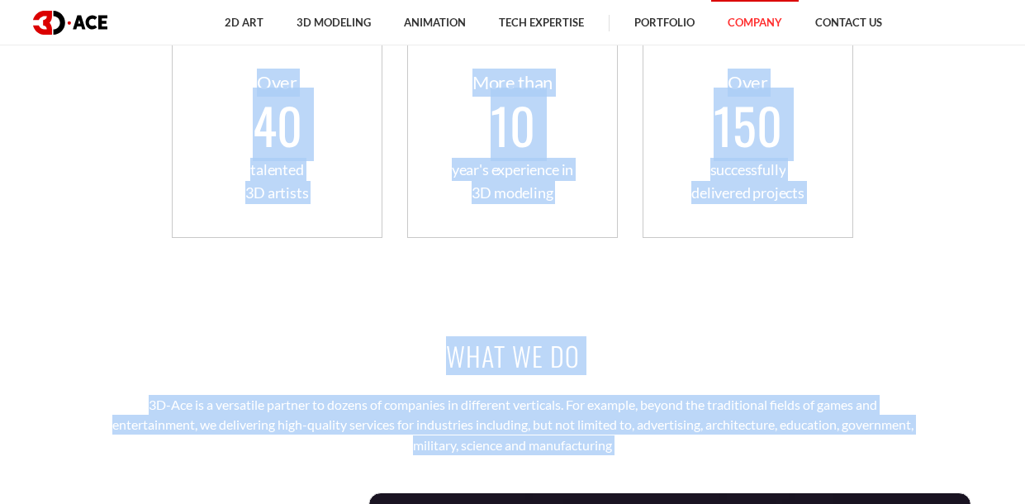
drag, startPoint x: 238, startPoint y: 348, endPoint x: 304, endPoint y: 467, distance: 136.1
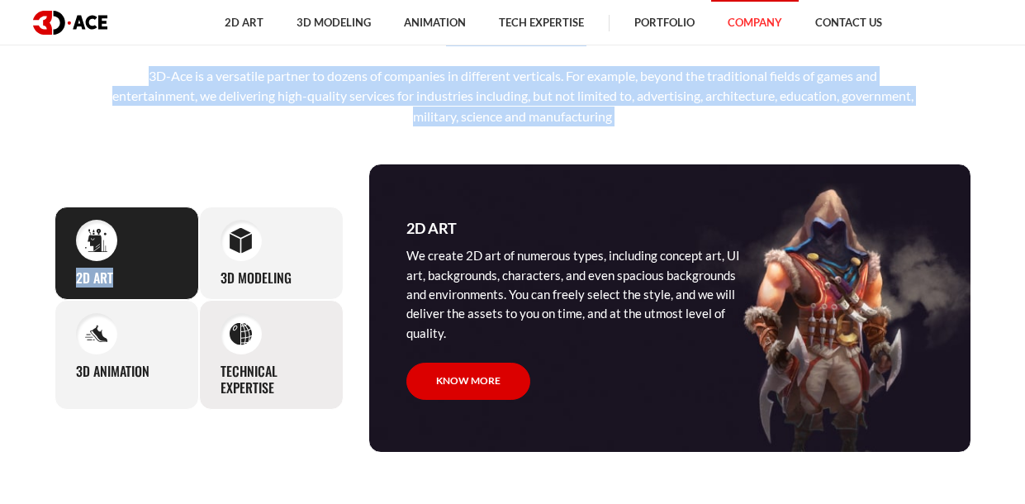
scroll to position [1238, 0]
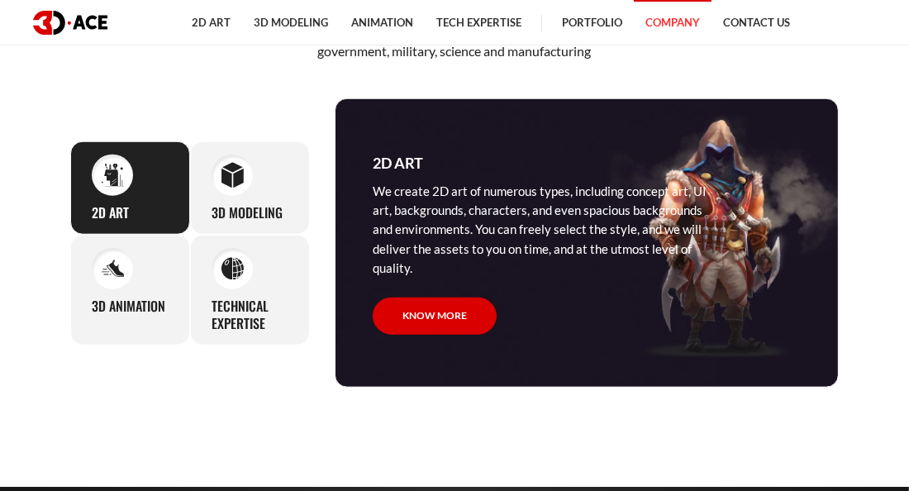
scroll to position [1238, 0]
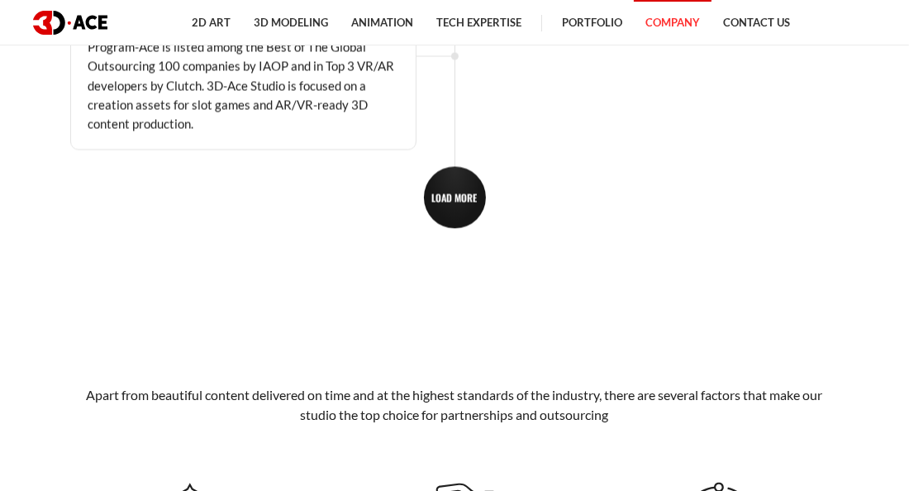
scroll to position [2525, 0]
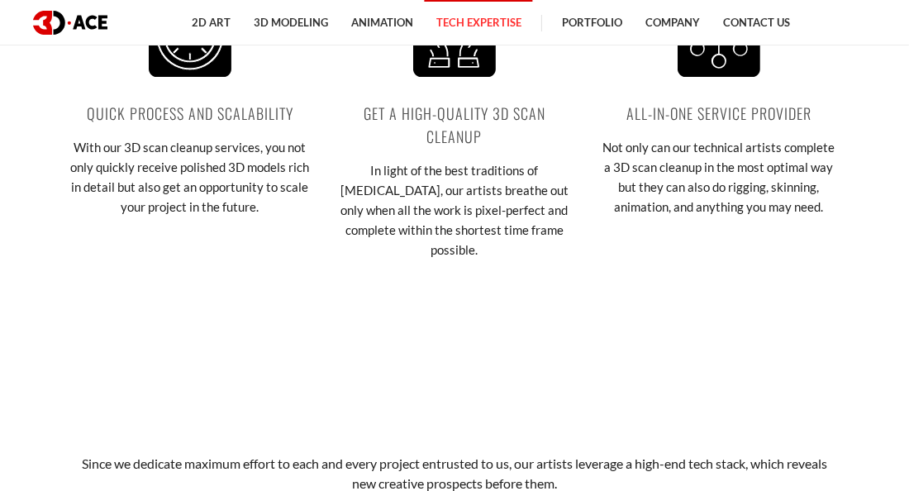
scroll to position [3050, 0]
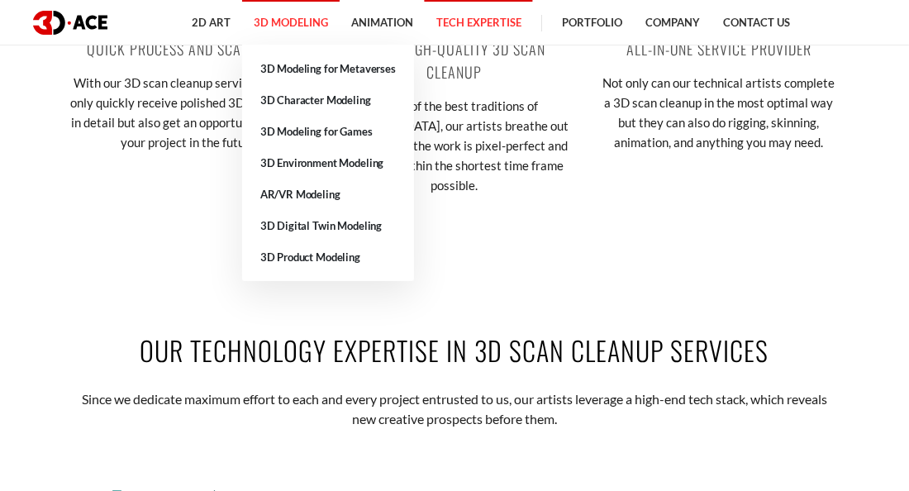
click at [283, 24] on link "3D Modeling" at bounding box center [290, 22] width 97 height 45
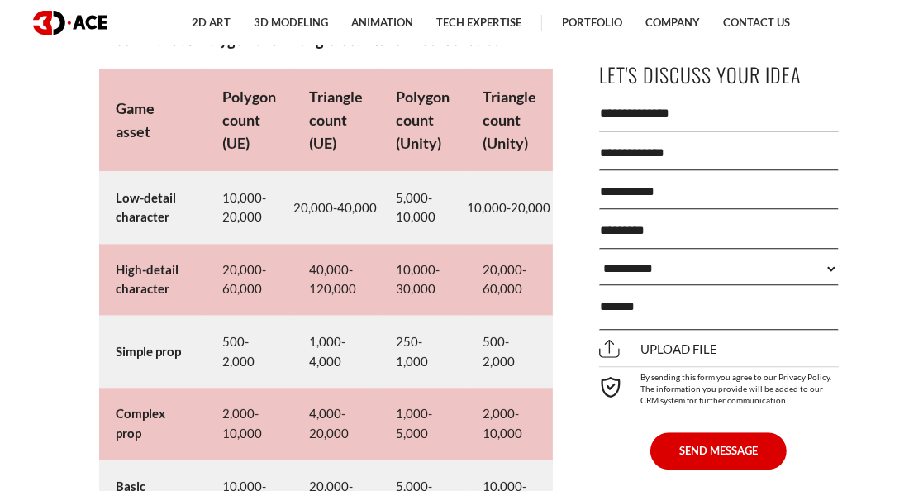
scroll to position [8429, 0]
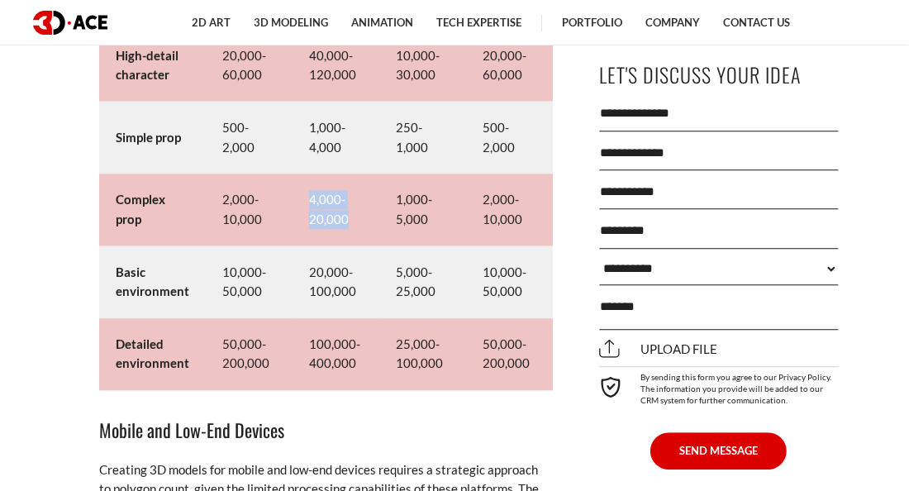
drag, startPoint x: 305, startPoint y: 216, endPoint x: 353, endPoint y: 249, distance: 57.7
click at [353, 245] on td "4,000-20,000" at bounding box center [335, 209] width 87 height 72
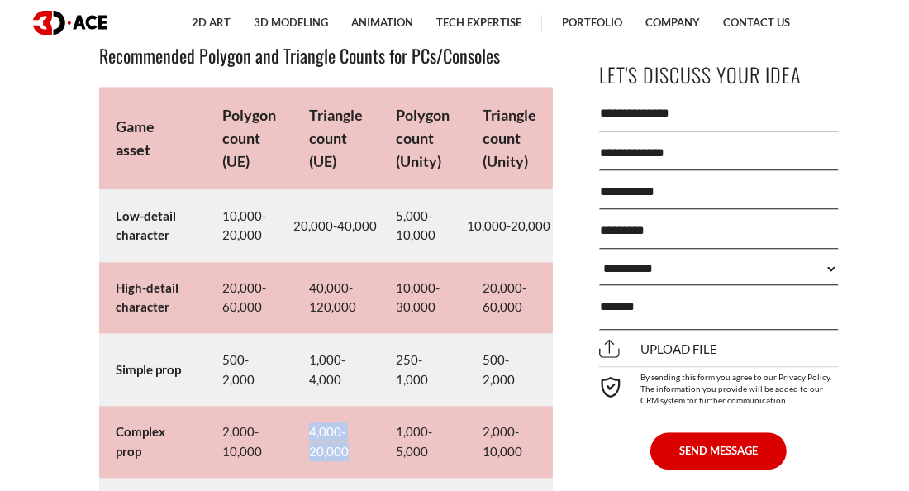
scroll to position [8164, 0]
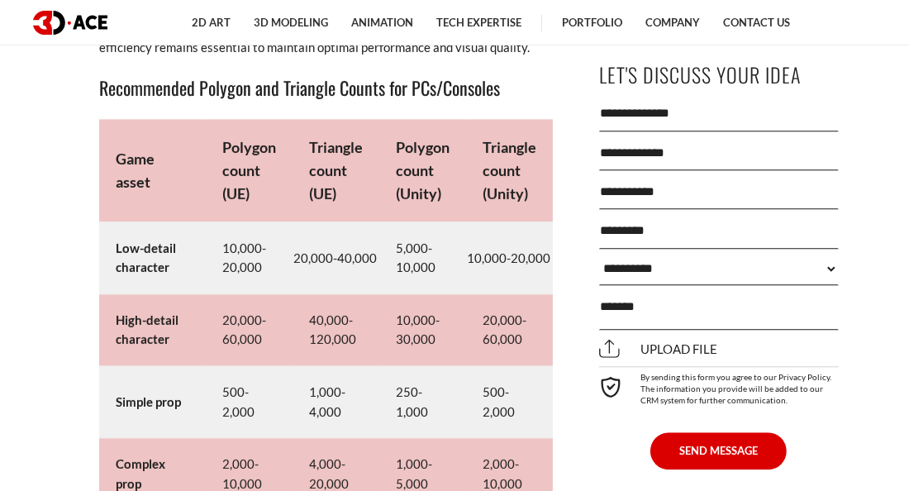
click at [235, 181] on strong "Polygon count (UE)" at bounding box center [249, 170] width 54 height 64
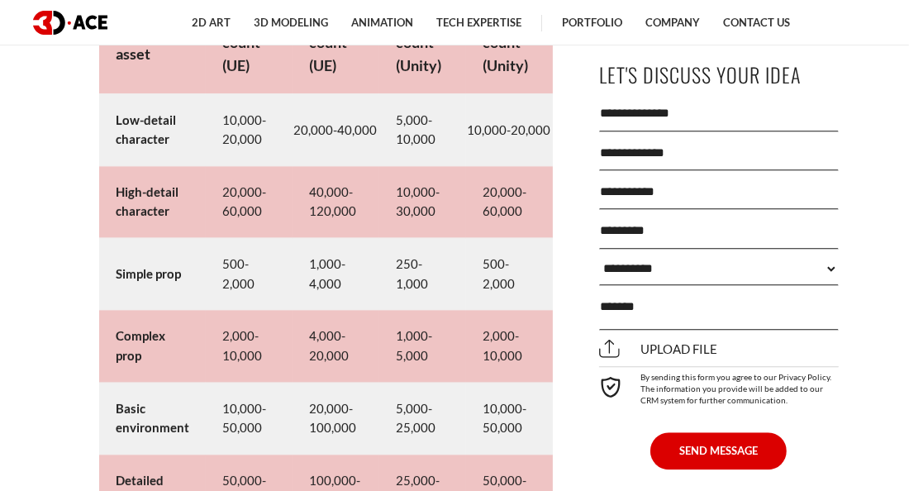
scroll to position [8297, 0]
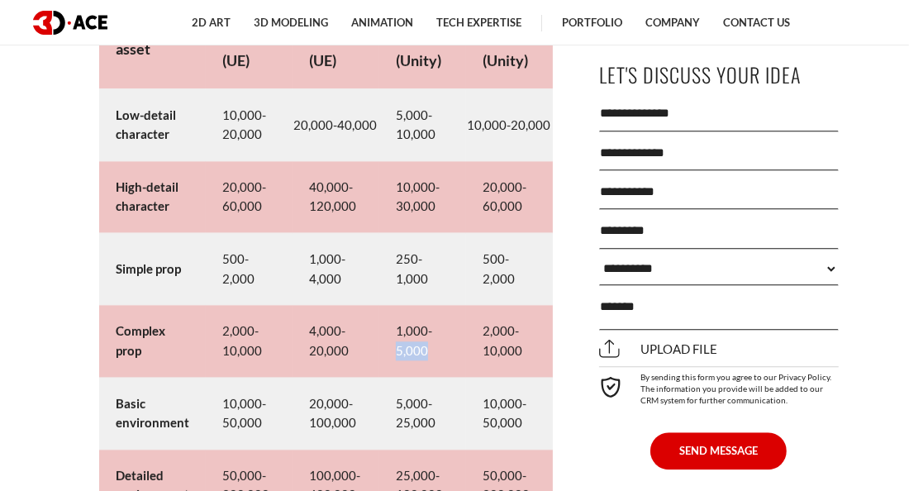
drag, startPoint x: 382, startPoint y: 366, endPoint x: 423, endPoint y: 361, distance: 40.8
click at [423, 361] on td "1,000-5,000" at bounding box center [422, 341] width 87 height 72
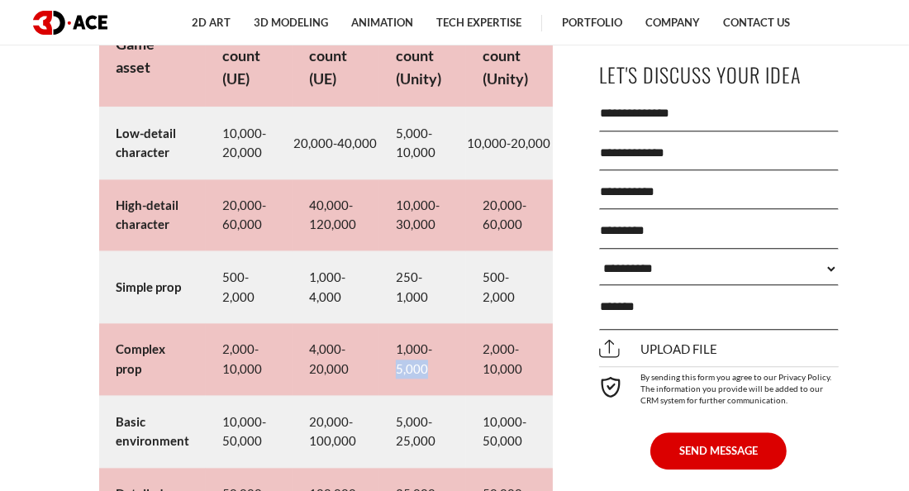
scroll to position [8272, 0]
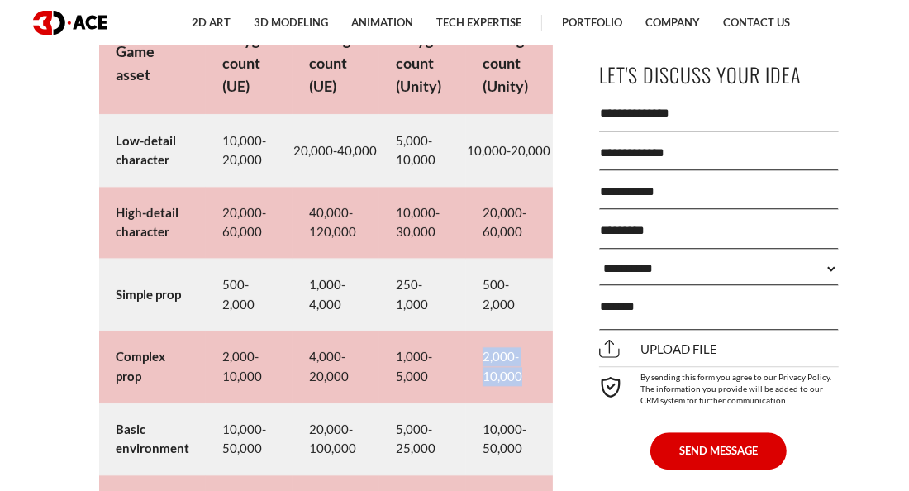
drag, startPoint x: 474, startPoint y: 382, endPoint x: 527, endPoint y: 401, distance: 56.5
click at [527, 401] on td "2,000-10,000" at bounding box center [509, 366] width 87 height 72
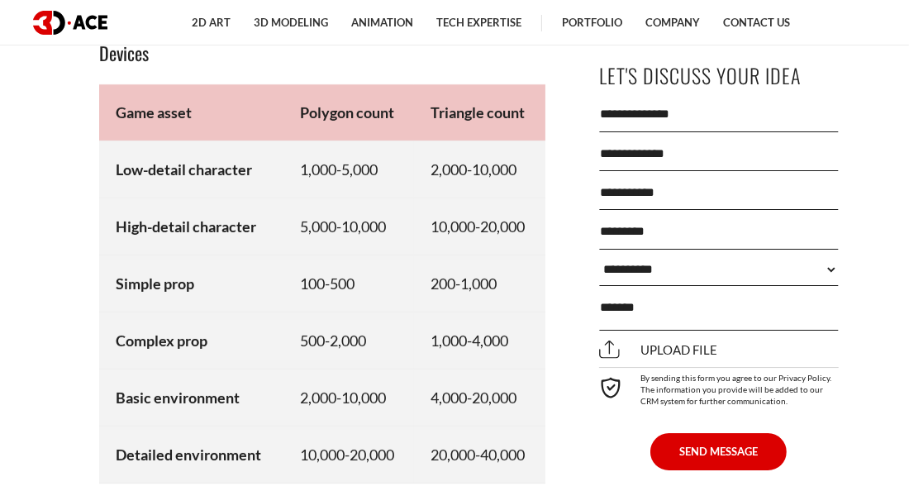
scroll to position [9163, 0]
drag, startPoint x: 430, startPoint y: 358, endPoint x: 506, endPoint y: 344, distance: 78.2
click at [508, 344] on td "1,000-4,000" at bounding box center [479, 339] width 131 height 57
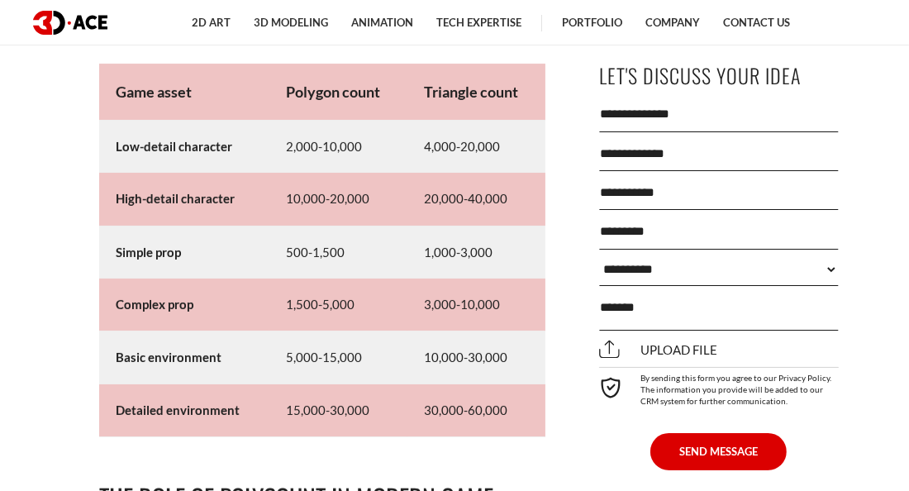
scroll to position [9977, 0]
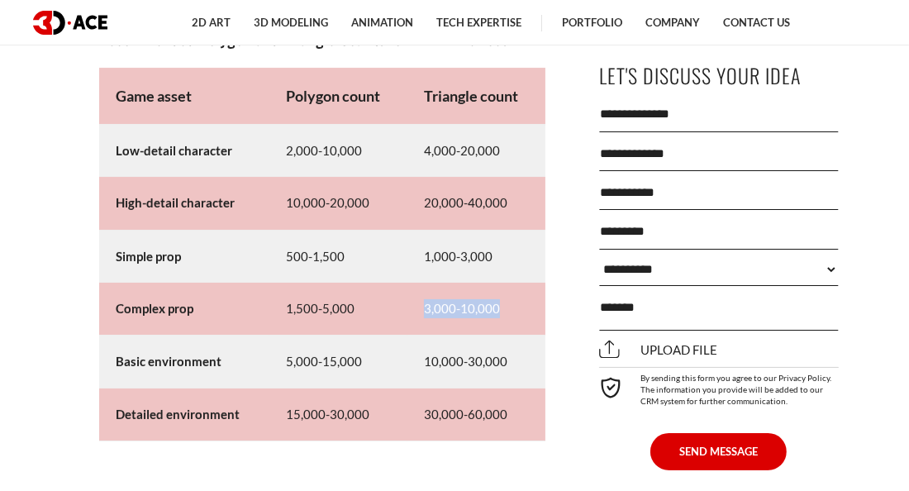
drag, startPoint x: 418, startPoint y: 325, endPoint x: 497, endPoint y: 330, distance: 79.4
click at [499, 331] on td "3,000-10,000" at bounding box center [476, 308] width 138 height 53
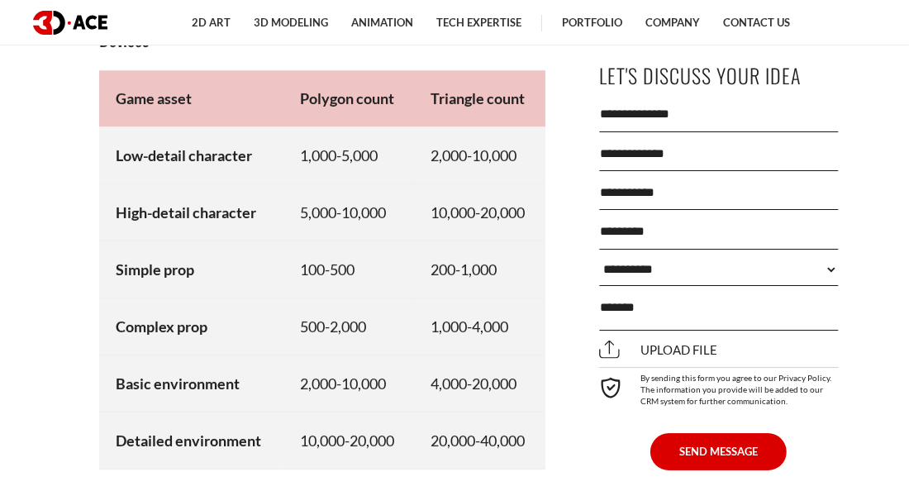
scroll to position [9177, 0]
drag, startPoint x: 429, startPoint y: 344, endPoint x: 510, endPoint y: 349, distance: 81.9
click at [510, 349] on td "1,000-4,000" at bounding box center [479, 325] width 131 height 57
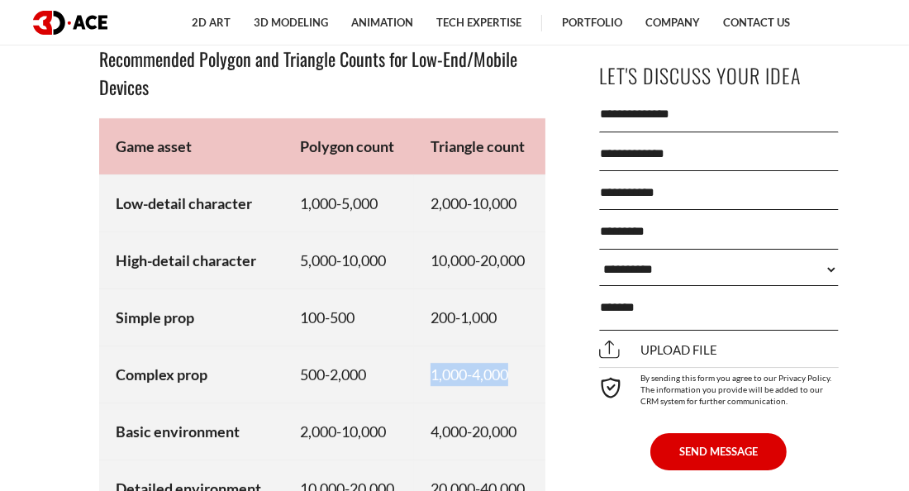
scroll to position [9127, 0]
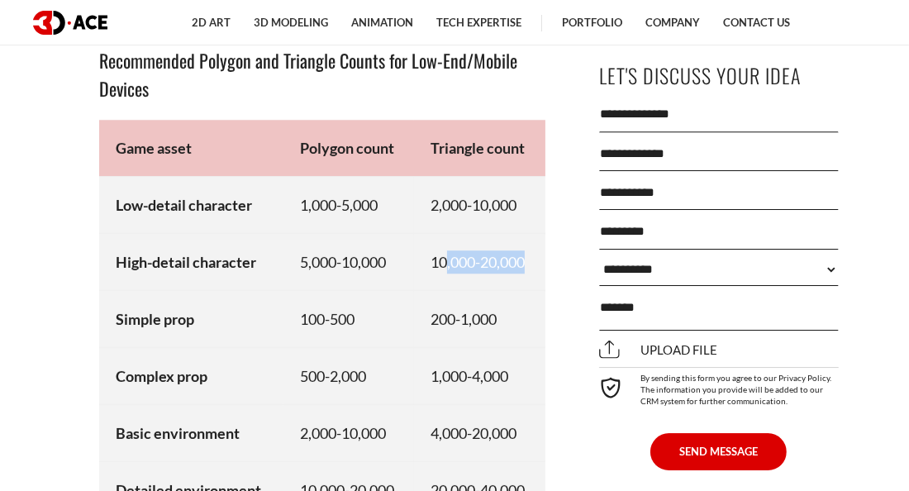
drag, startPoint x: 443, startPoint y: 280, endPoint x: 528, endPoint y: 302, distance: 88.0
click at [528, 290] on td "10,000-20,000" at bounding box center [479, 261] width 131 height 57
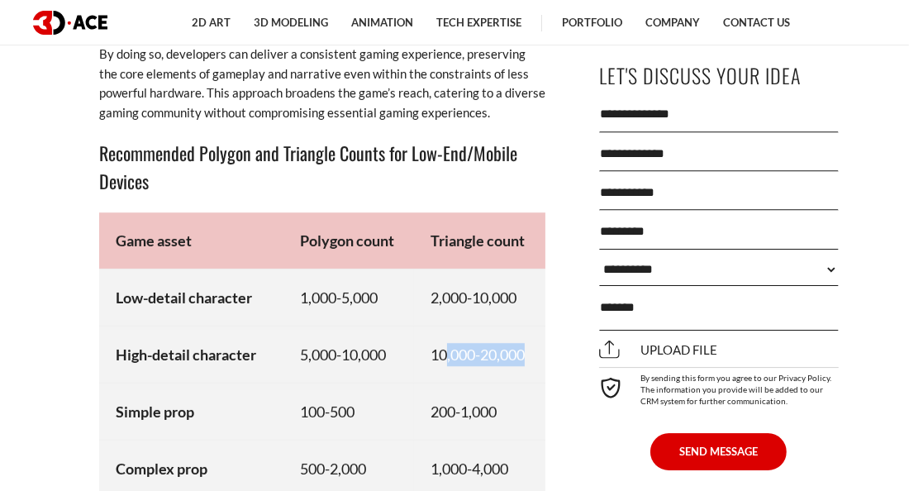
scroll to position [9030, 0]
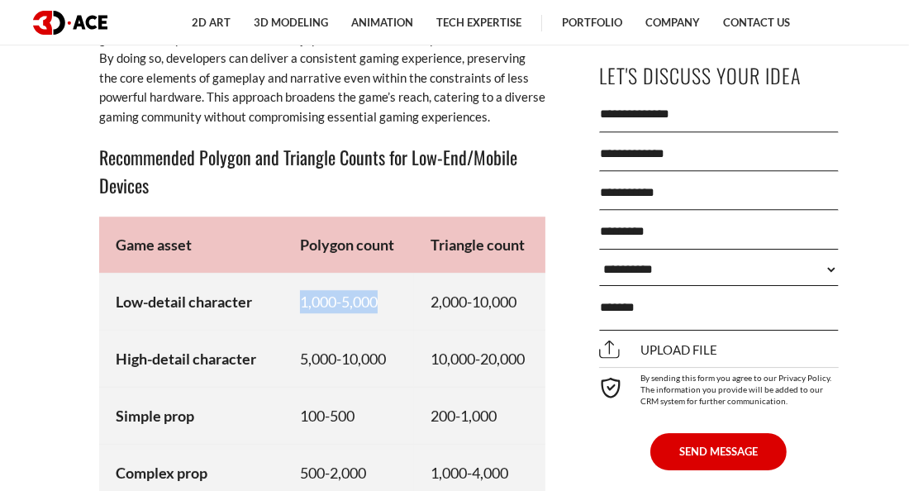
drag, startPoint x: 294, startPoint y: 319, endPoint x: 386, endPoint y: 329, distance: 92.2
click at [386, 329] on td "1,000-5,000" at bounding box center [348, 301] width 131 height 57
drag, startPoint x: 440, startPoint y: 374, endPoint x: 523, endPoint y: 392, distance: 84.6
click at [523, 387] on td "10,000-20,000" at bounding box center [479, 358] width 131 height 57
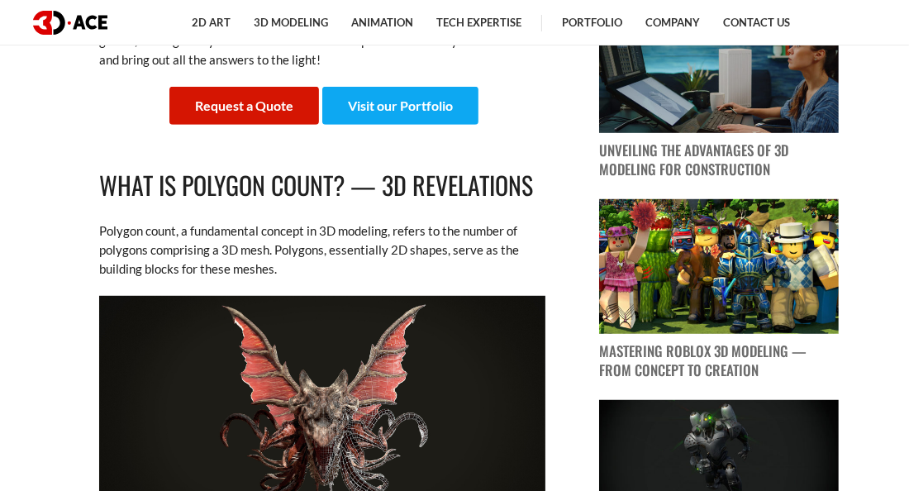
scroll to position [786, 0]
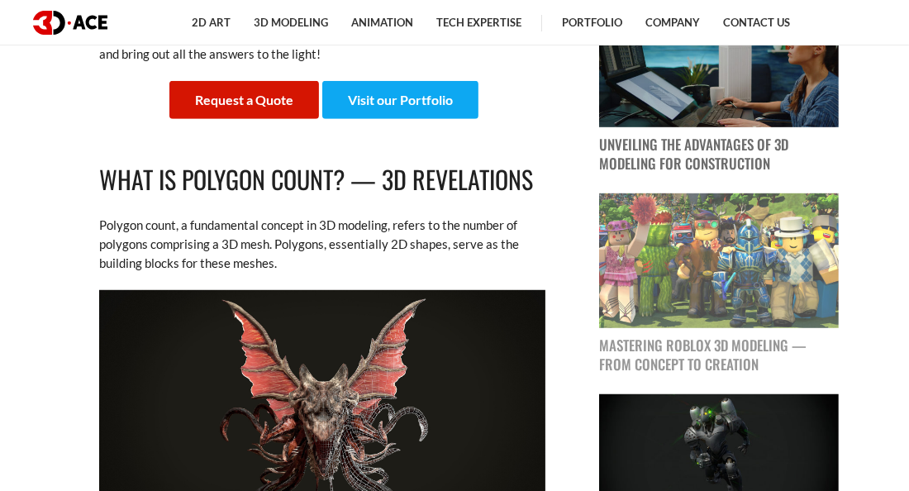
click at [712, 268] on img at bounding box center [719, 260] width 240 height 135
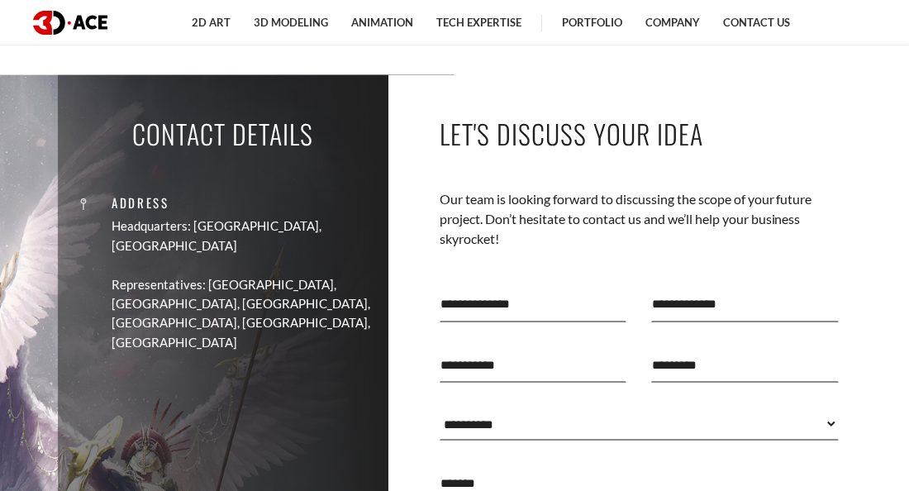
scroll to position [11741, 0]
